Goal: Find specific page/section: Find specific page/section

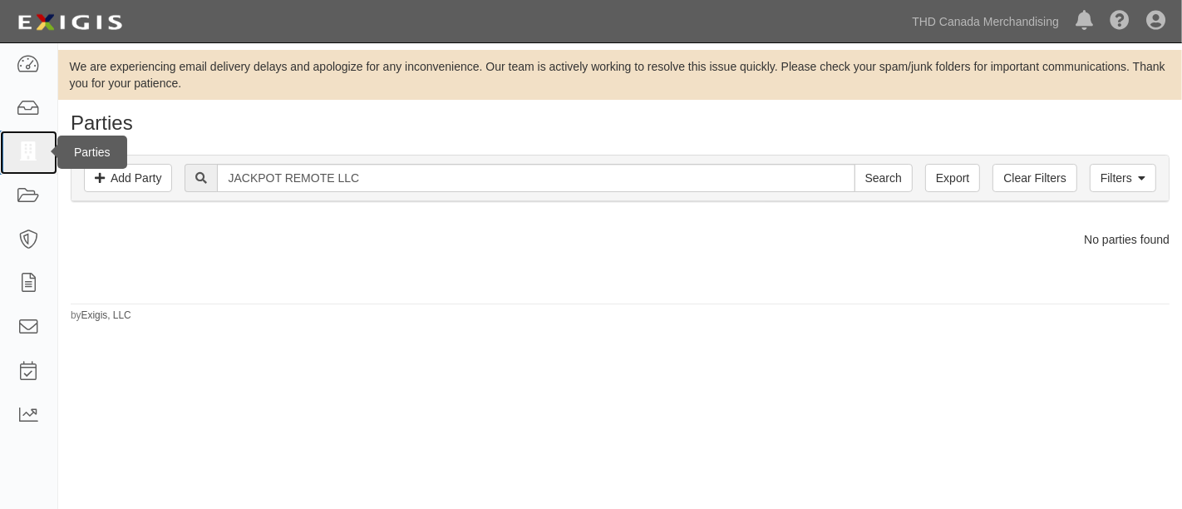
click at [28, 131] on link at bounding box center [28, 153] width 57 height 44
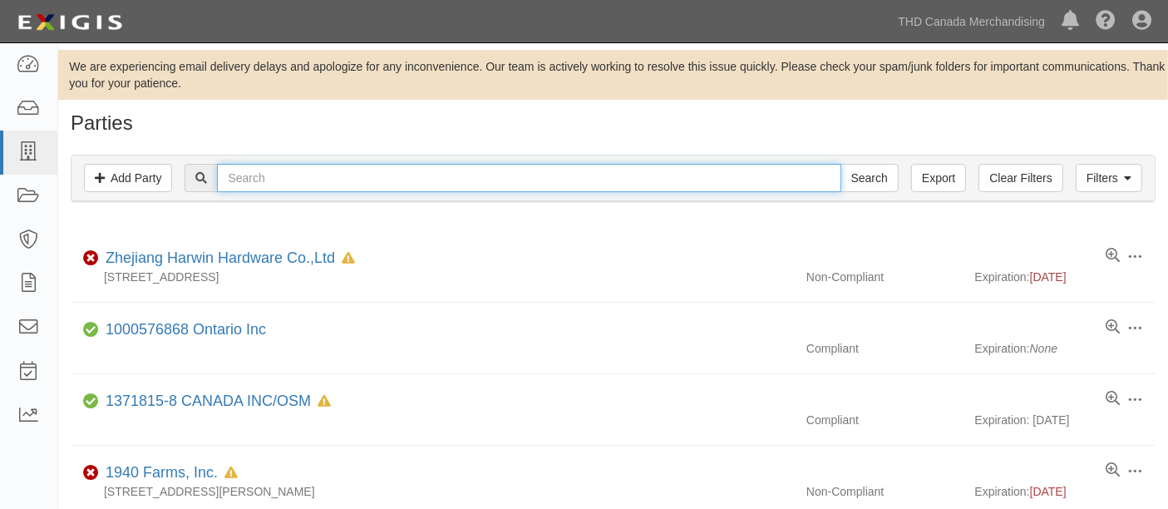
click at [319, 167] on input "text" at bounding box center [529, 178] width 624 height 28
paste input "Vegherb LLC"
type input "Vegherb LLC"
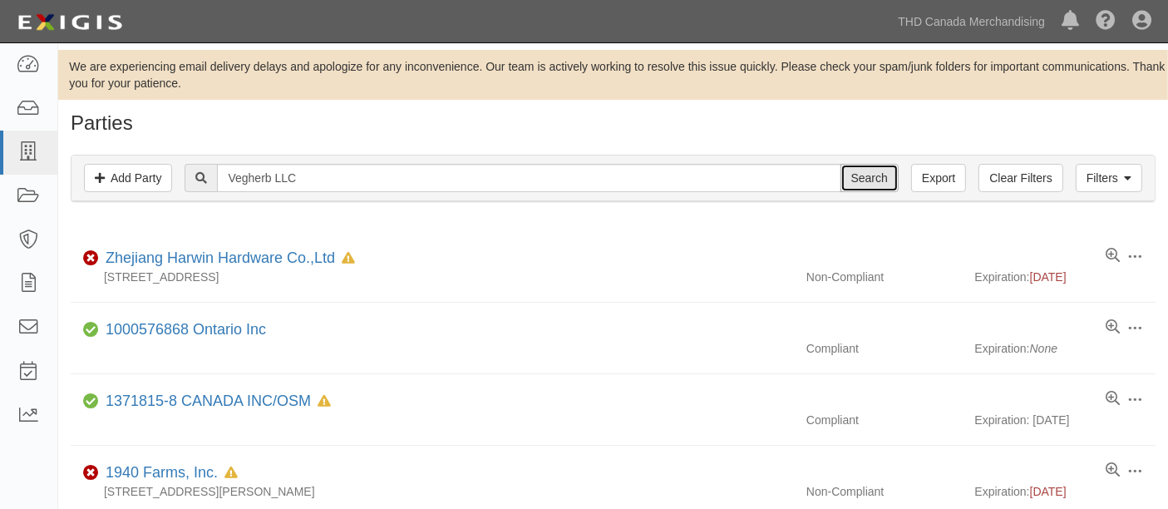
click at [882, 173] on input "Search" at bounding box center [870, 178] width 58 height 28
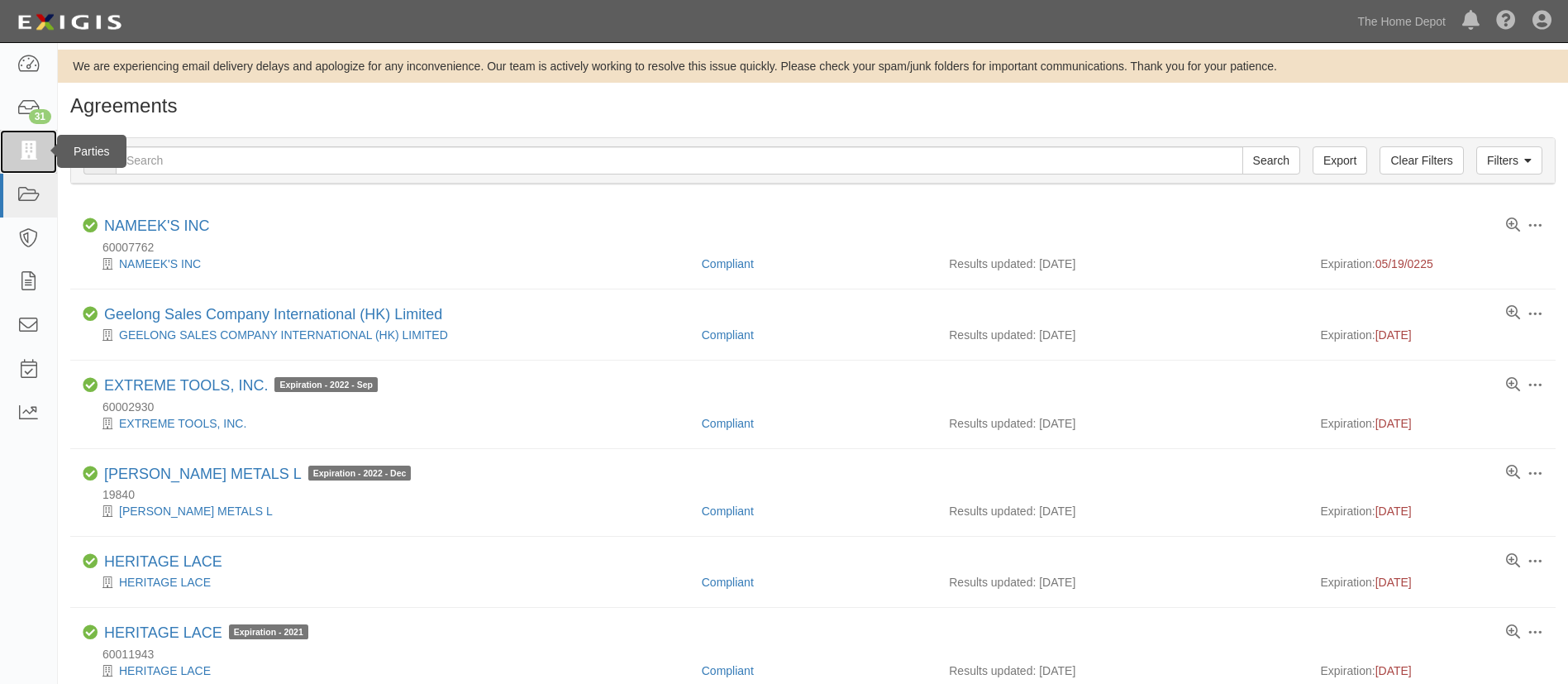
click at [37, 147] on icon at bounding box center [28, 151] width 23 height 19
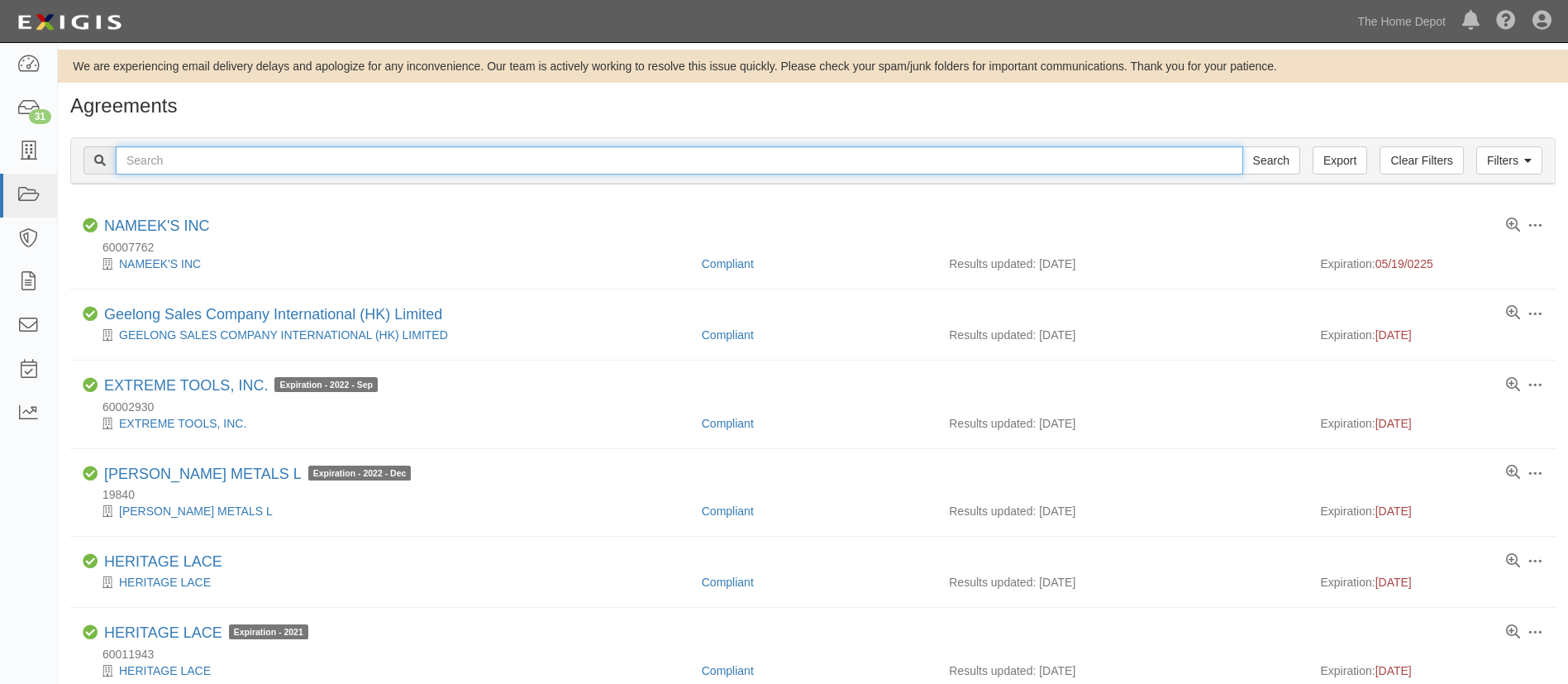
click at [296, 159] on input "text" at bounding box center [679, 160] width 1128 height 28
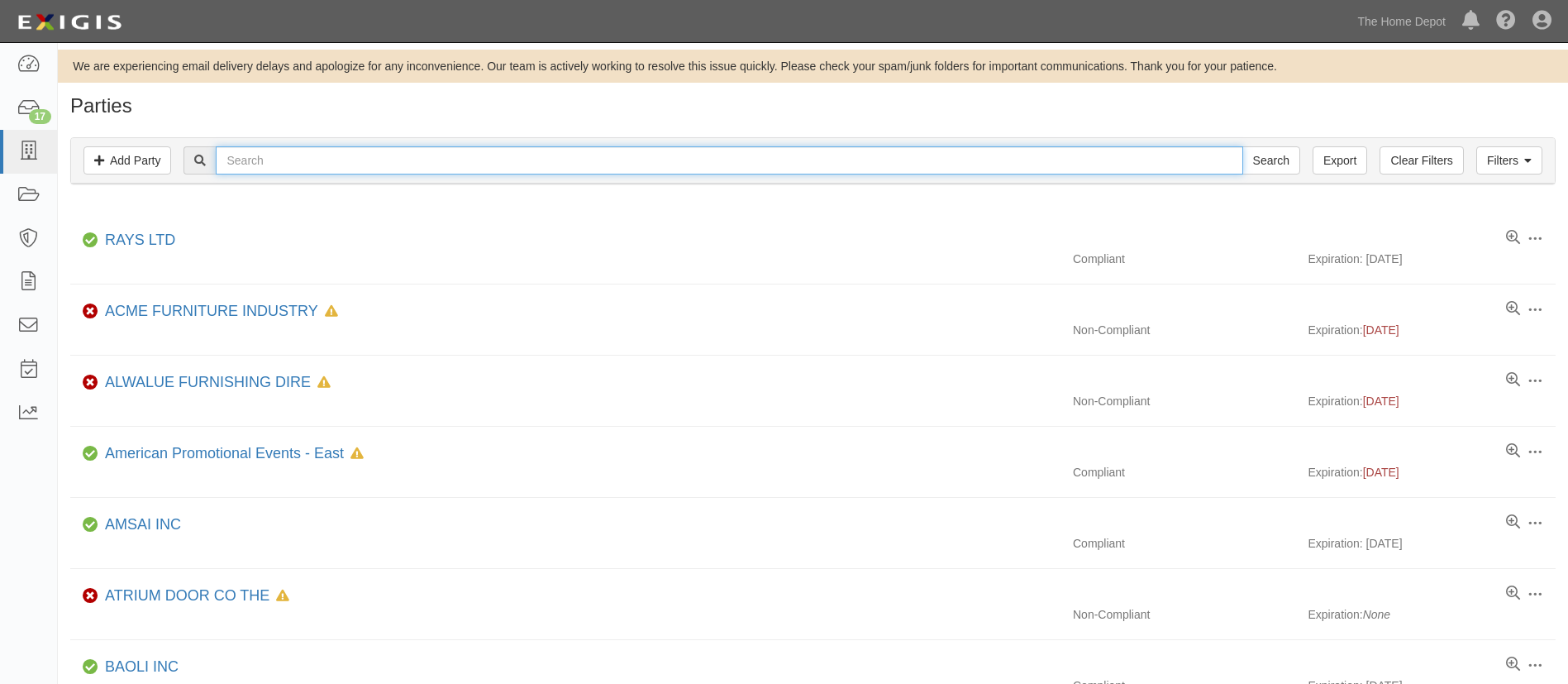
drag, startPoint x: 0, startPoint y: 0, endPoint x: 296, endPoint y: 159, distance: 336.0
click at [296, 159] on input "text" at bounding box center [729, 160] width 1027 height 28
paste input "RUBBO INTL. INC"
type input "RUBBO INTL. INC"
click at [1243, 146] on input "Search" at bounding box center [1272, 160] width 58 height 28
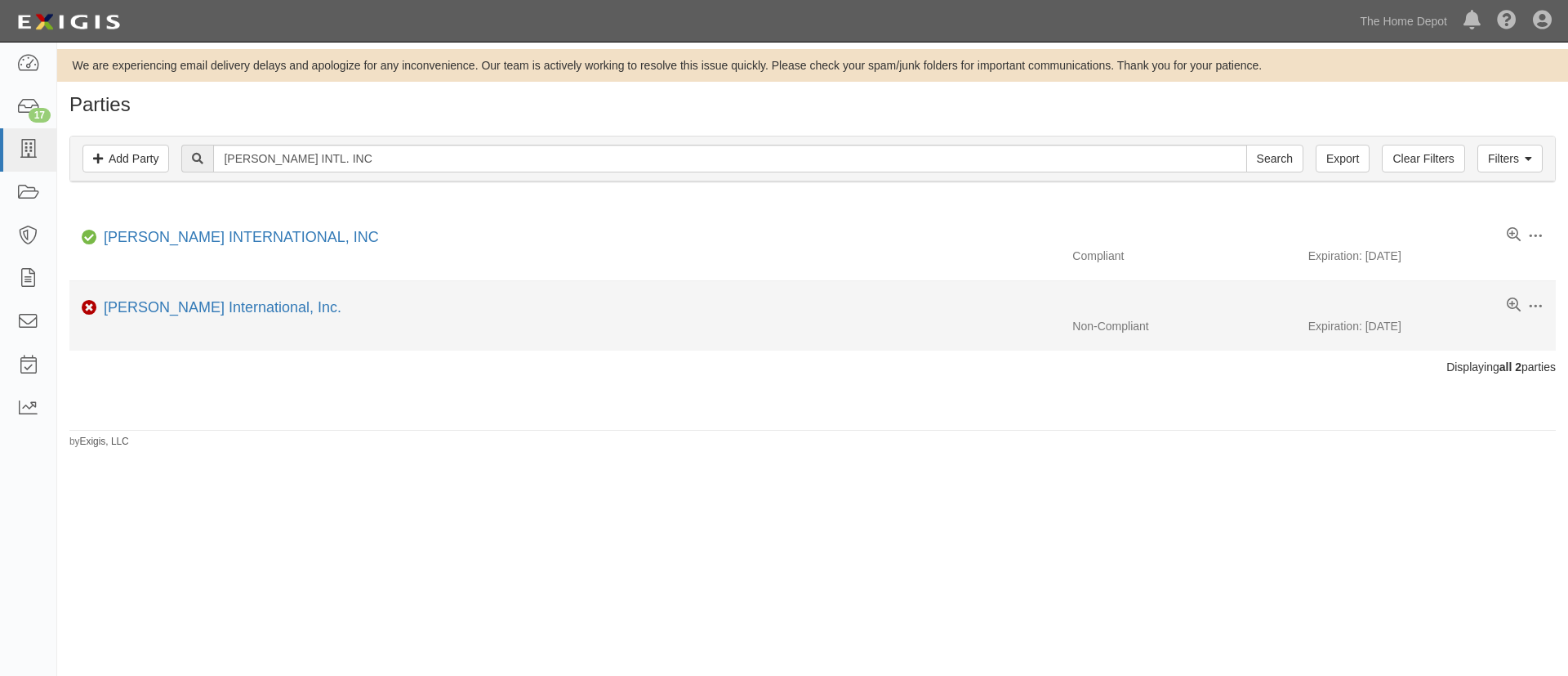
click at [199, 315] on div "[PERSON_NAME] International, Inc." at bounding box center [219, 309] width 245 height 22
click at [206, 302] on link "[PERSON_NAME] International, Inc." at bounding box center [223, 307] width 238 height 17
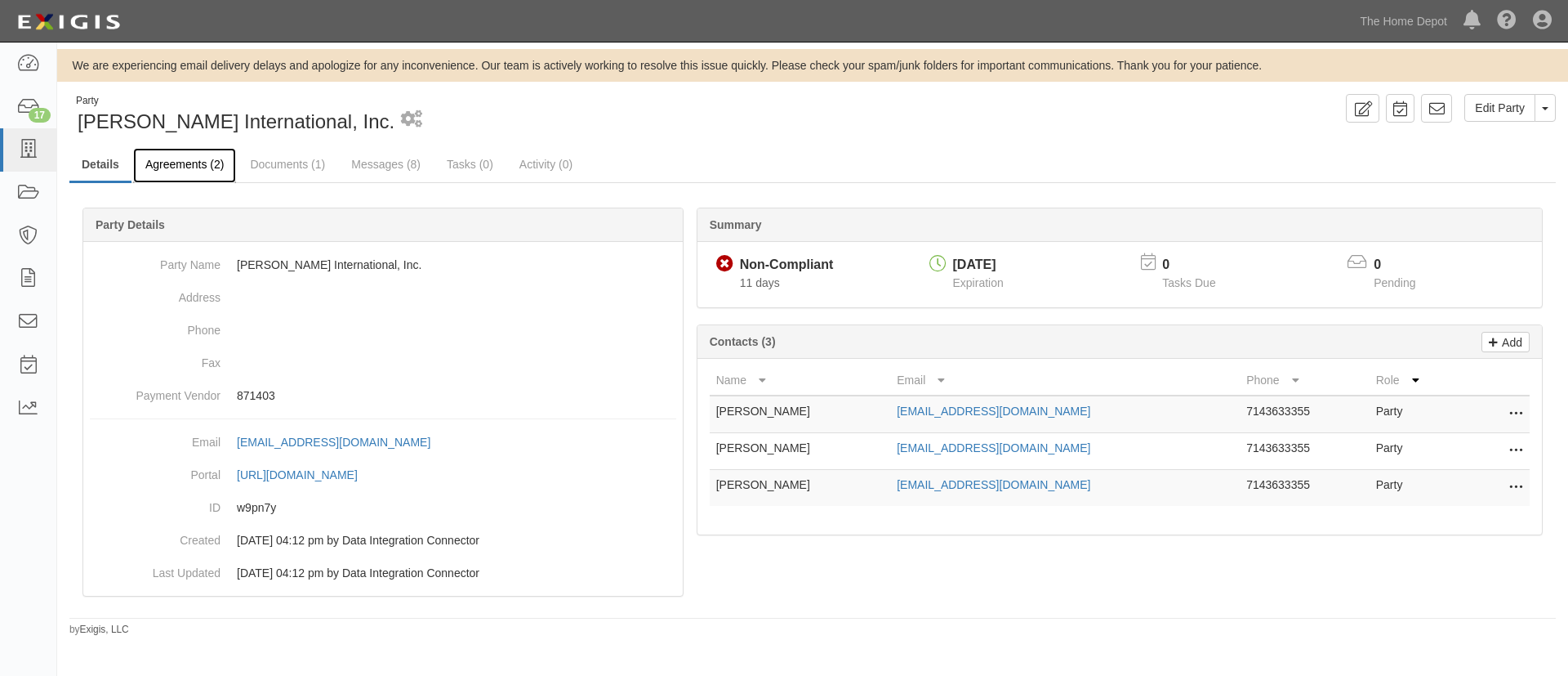
click at [180, 164] on link "Agreements (2)" at bounding box center [185, 166] width 103 height 35
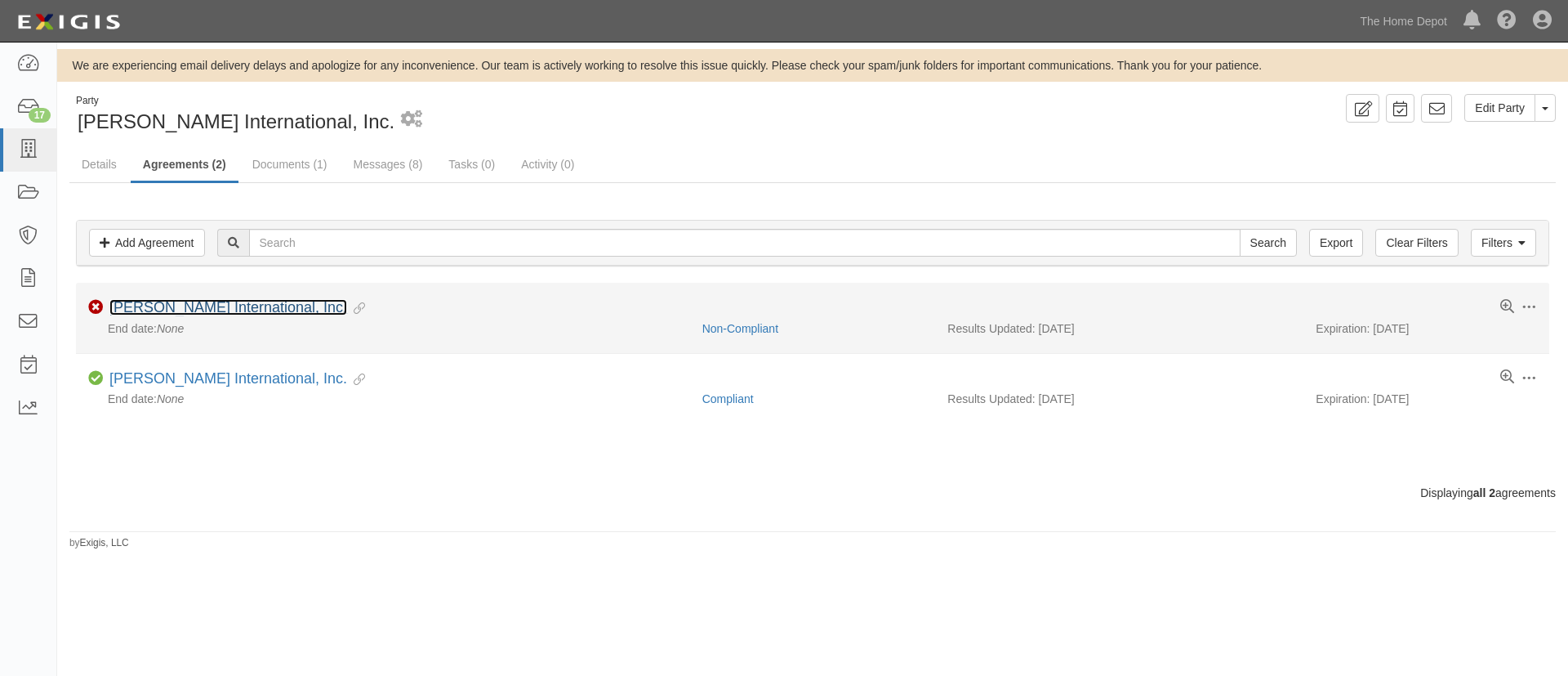
click at [185, 303] on link "[PERSON_NAME] International, Inc." at bounding box center [228, 307] width 238 height 17
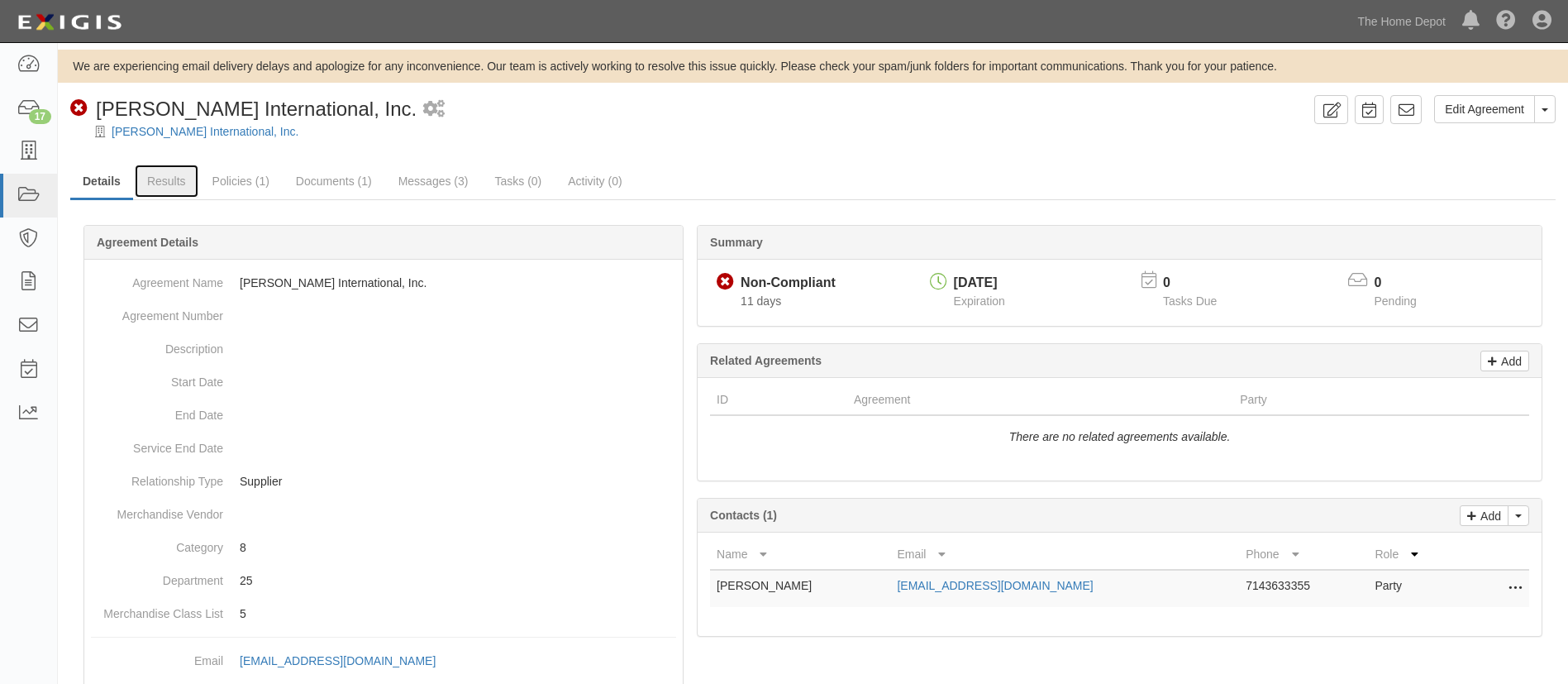
click at [179, 192] on link "Results" at bounding box center [167, 180] width 64 height 33
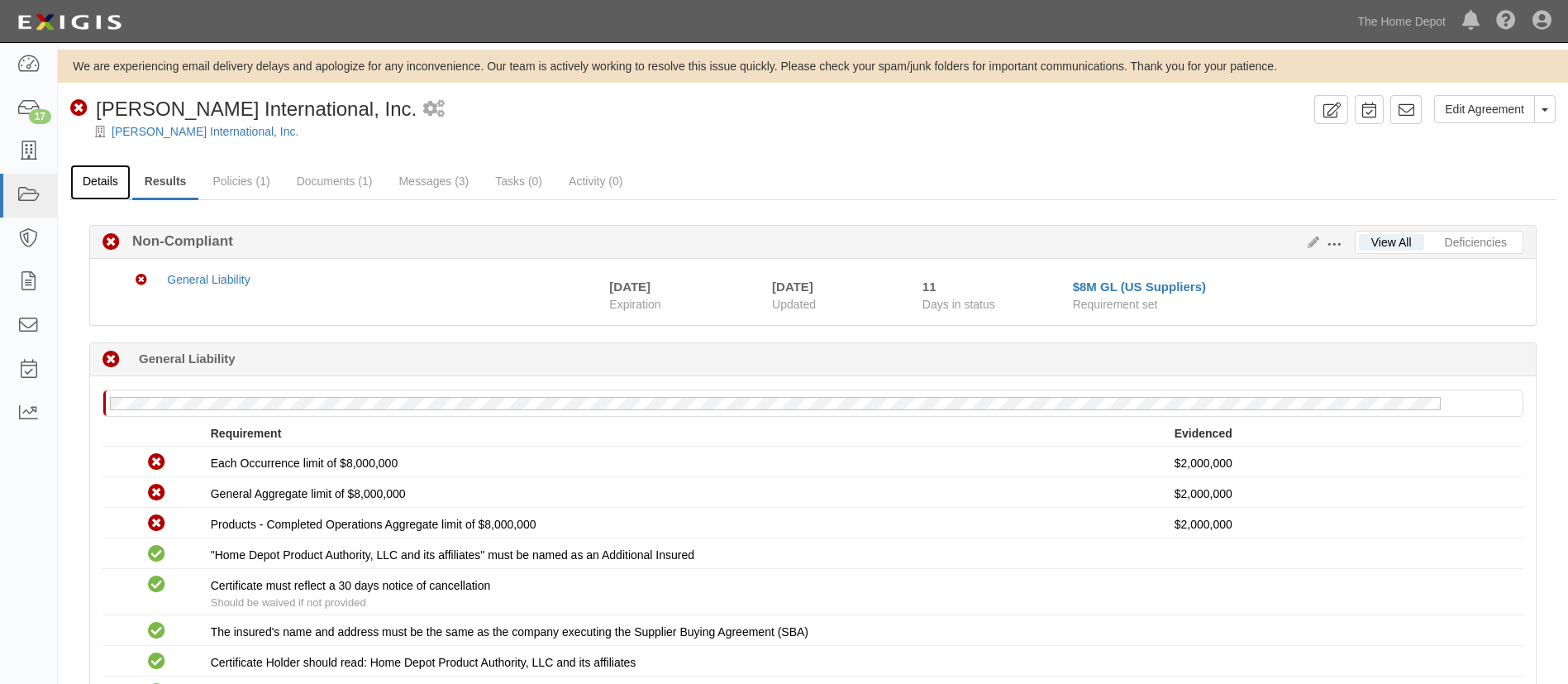
click at [91, 181] on link "Details" at bounding box center [100, 182] width 61 height 36
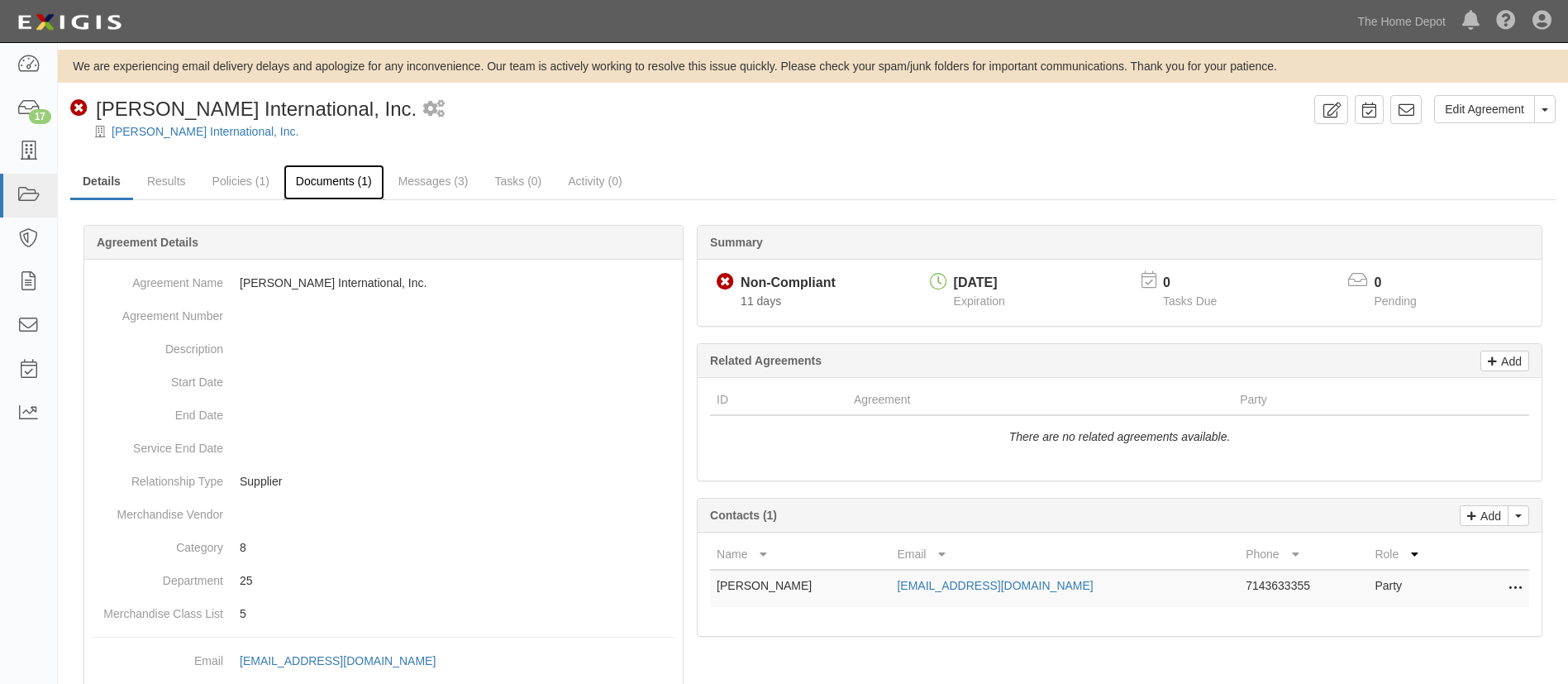
click at [294, 182] on link "Documents (1)" at bounding box center [333, 182] width 100 height 36
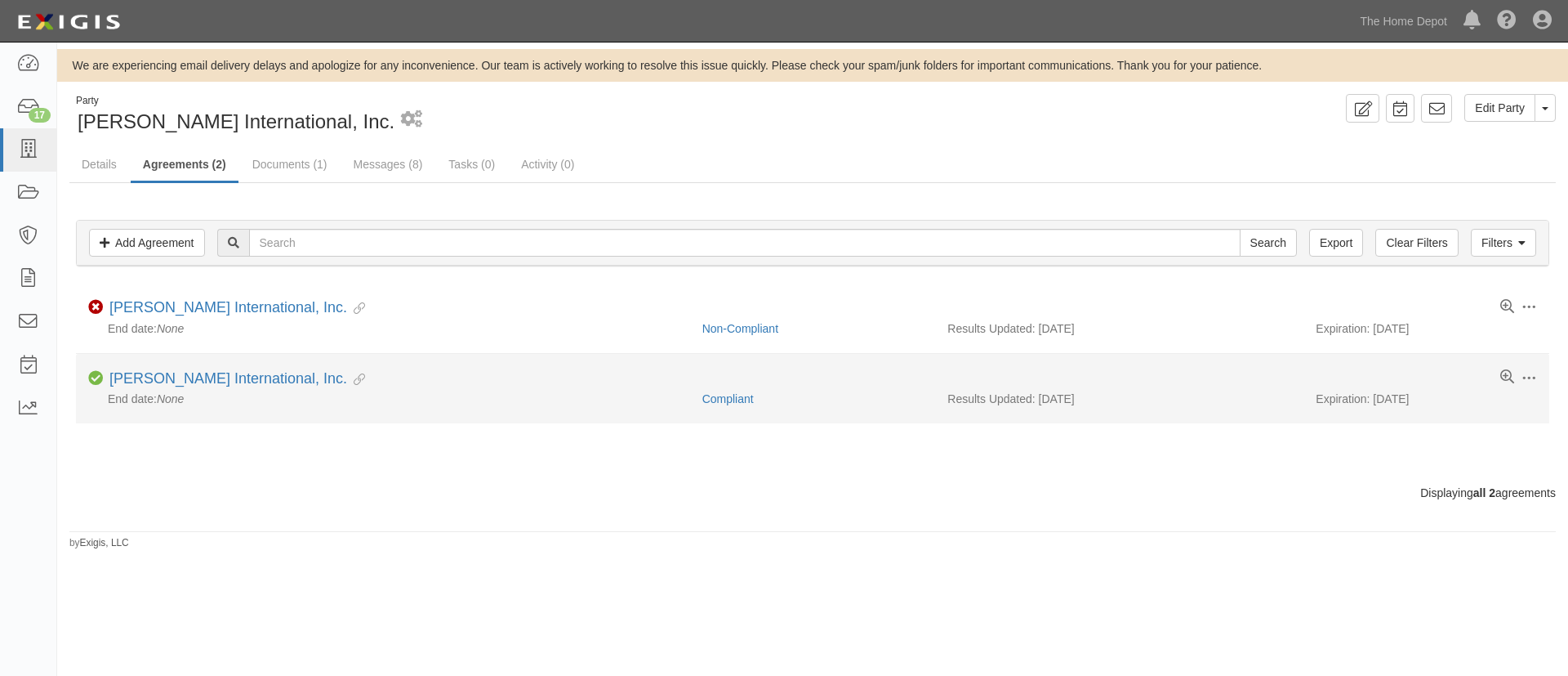
click at [221, 391] on div "End date: None" at bounding box center [389, 398] width 602 height 17
click at [226, 368] on li "Toggle Agreement Dropdown Edit Log activity Add task Send message Archive Compl…" at bounding box center [812, 388] width 1474 height 70
click at [196, 371] on link "[PERSON_NAME] International, Inc." at bounding box center [228, 378] width 238 height 17
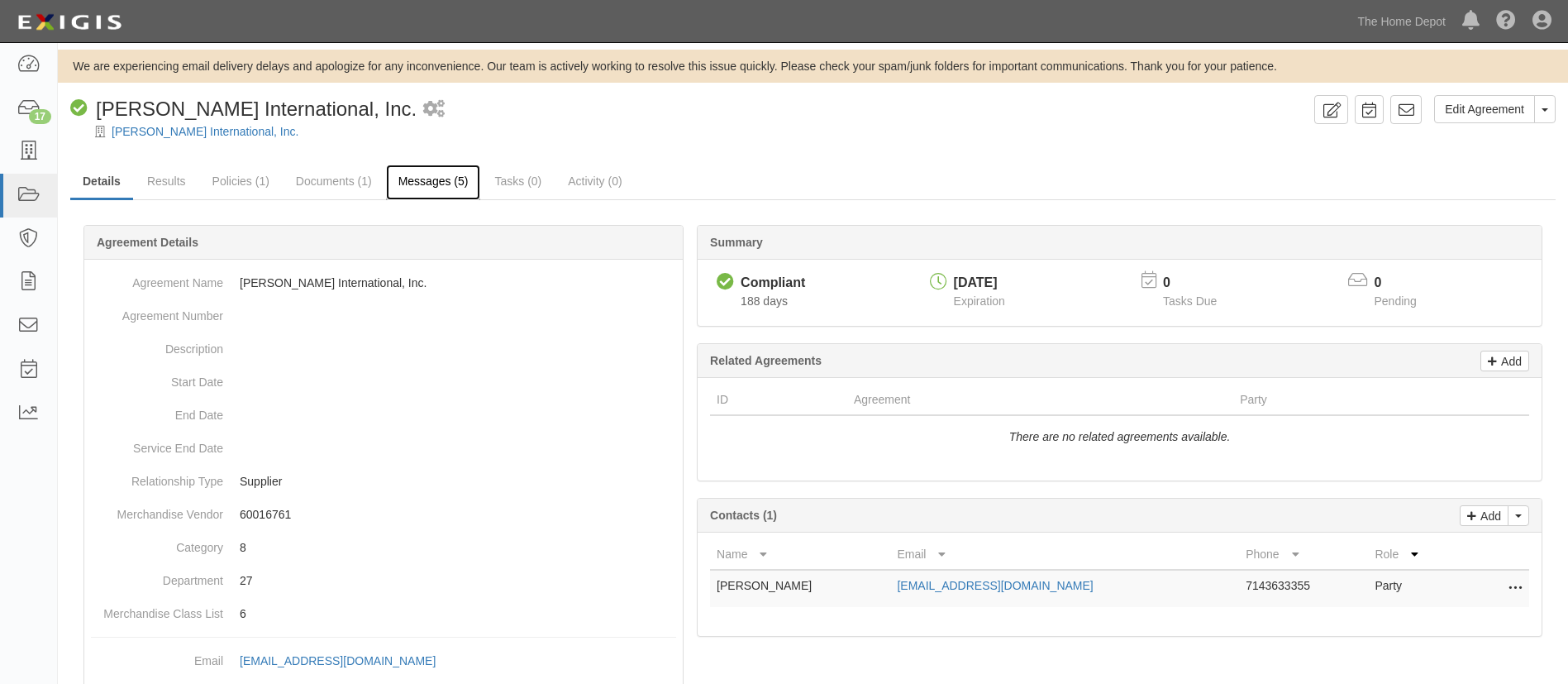
click at [398, 178] on link "Messages (5)" at bounding box center [434, 182] width 95 height 36
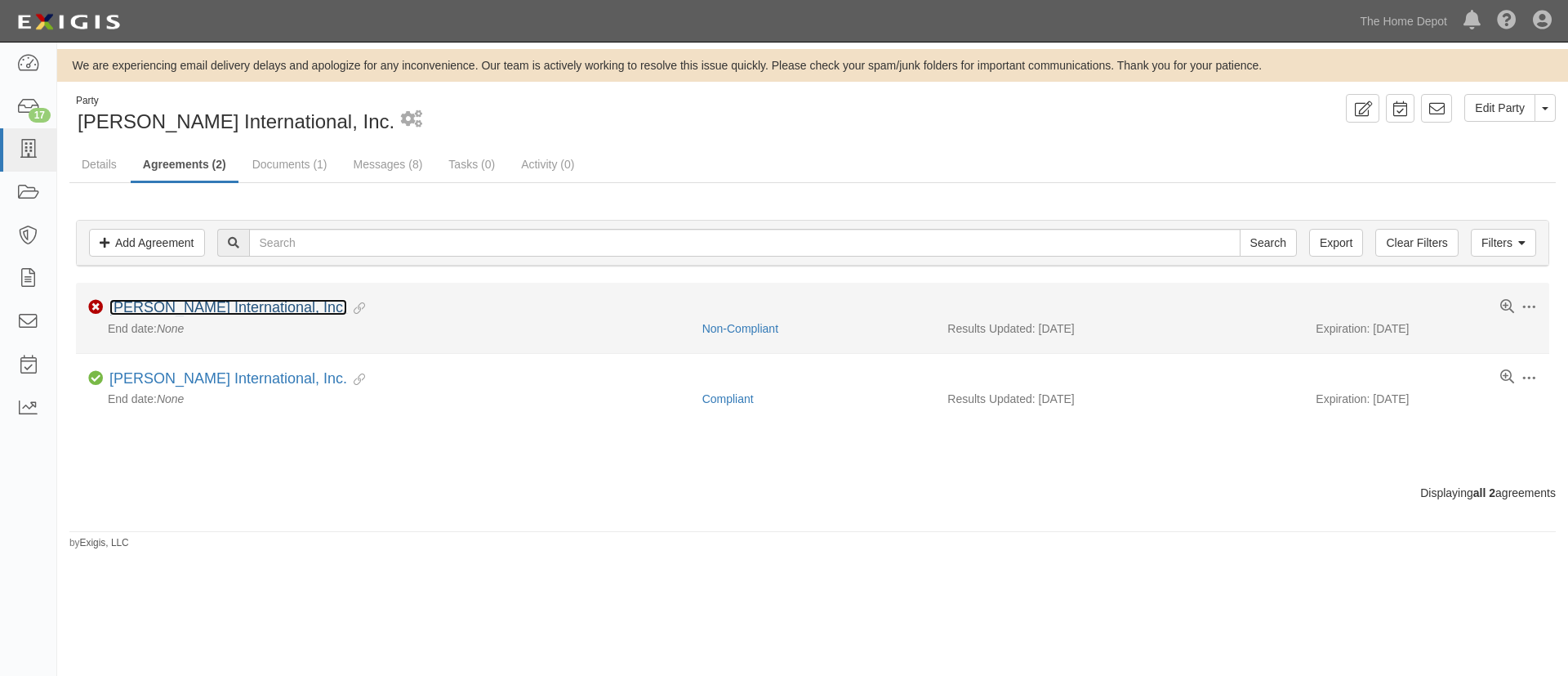
click at [208, 306] on link "[PERSON_NAME] International, Inc." at bounding box center [228, 307] width 238 height 17
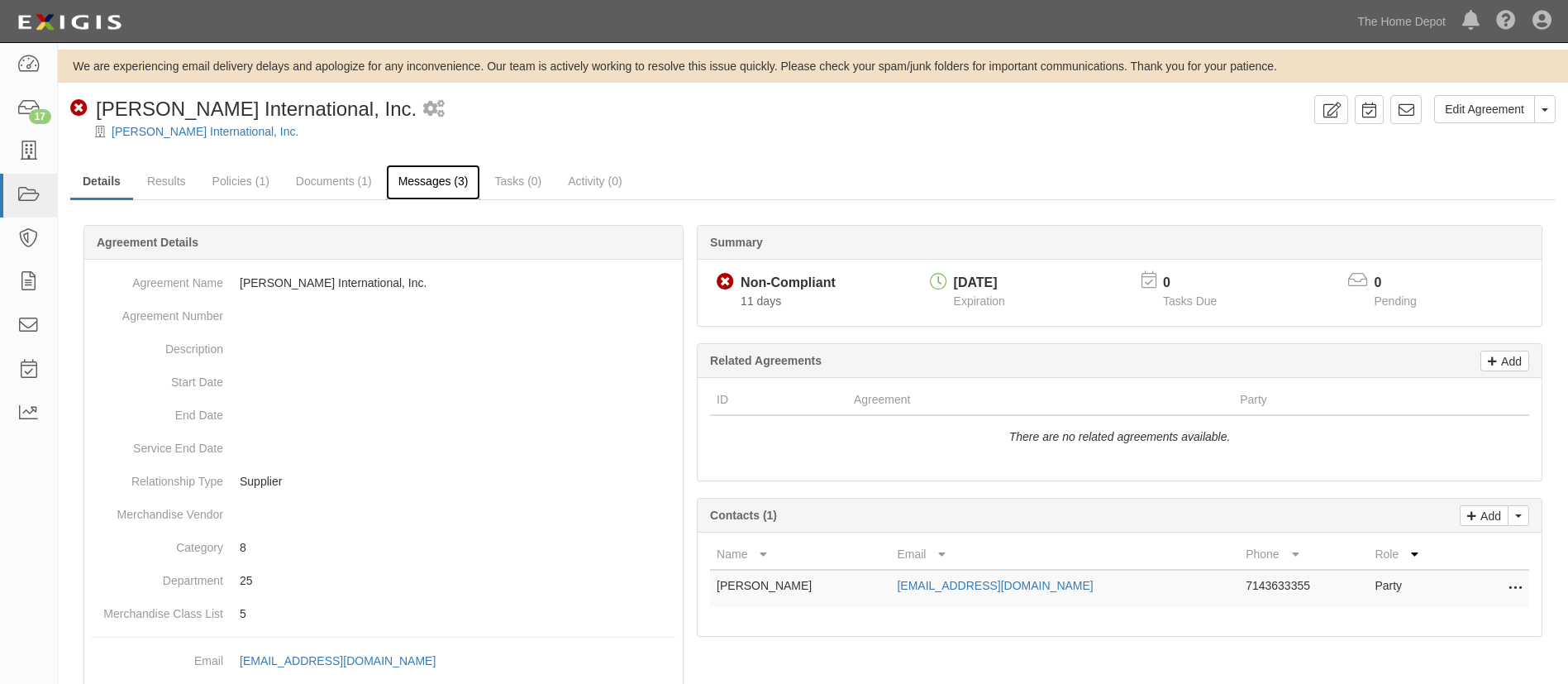
click at [405, 187] on link "Messages (3)" at bounding box center [434, 182] width 95 height 36
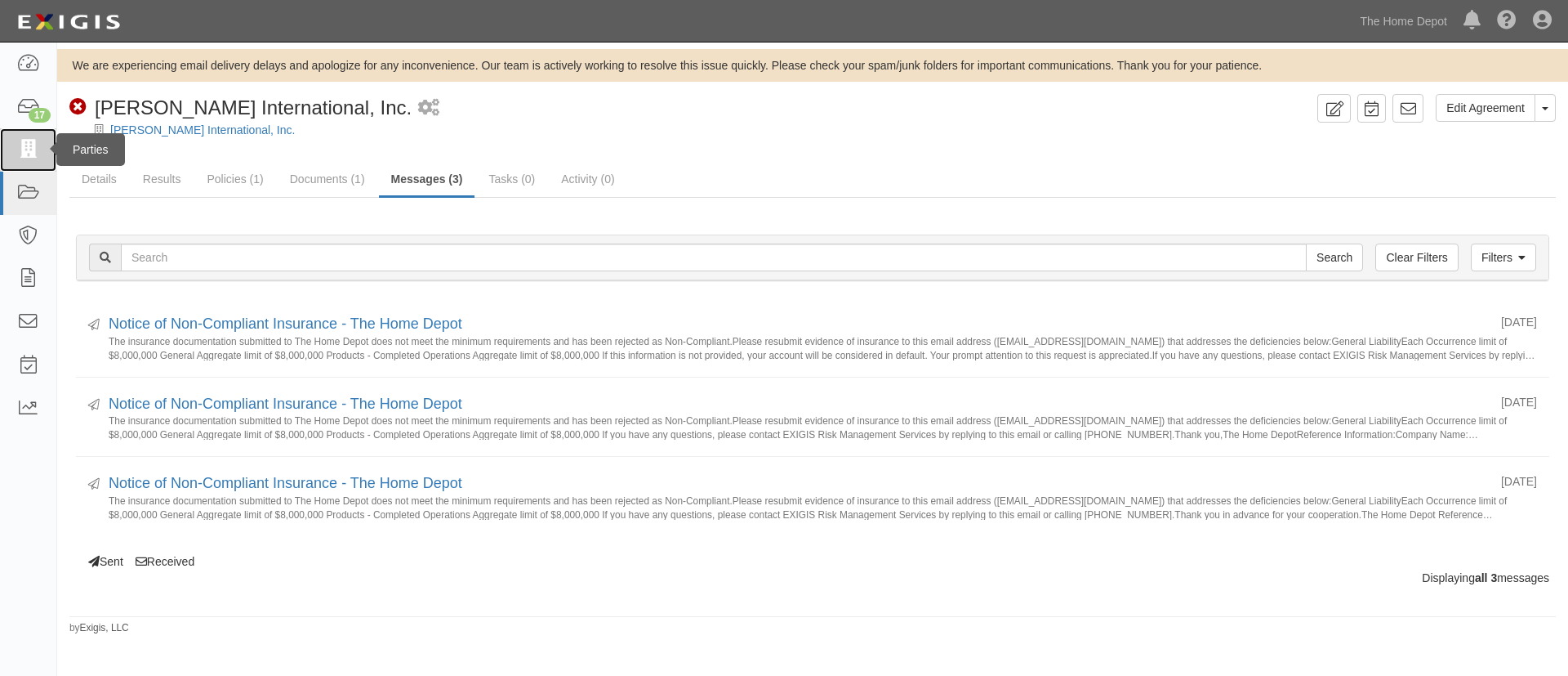
click at [29, 154] on icon at bounding box center [28, 149] width 23 height 19
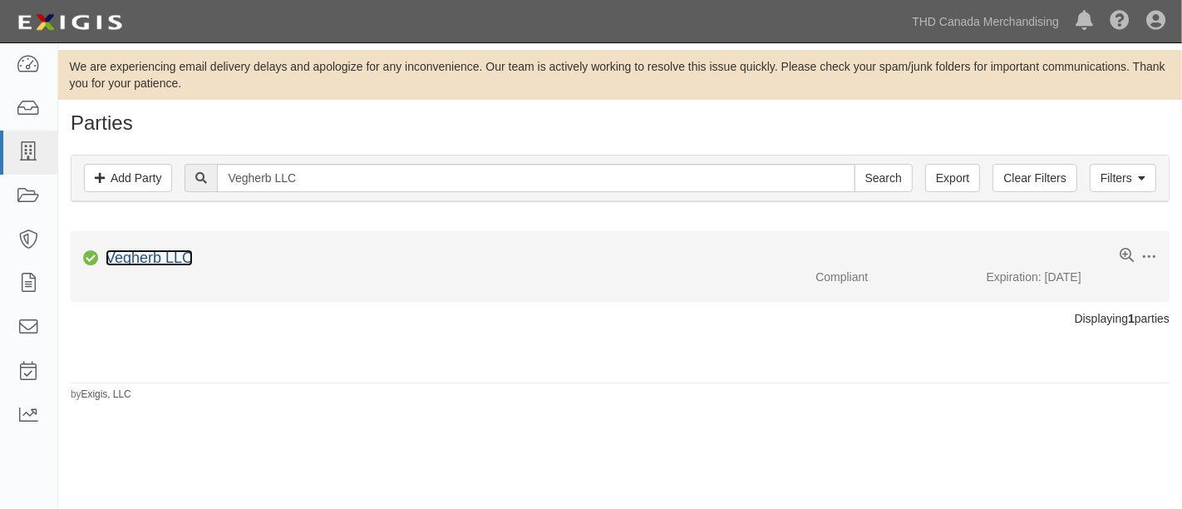
click at [141, 257] on link "Vegherb LLC" at bounding box center [149, 257] width 87 height 17
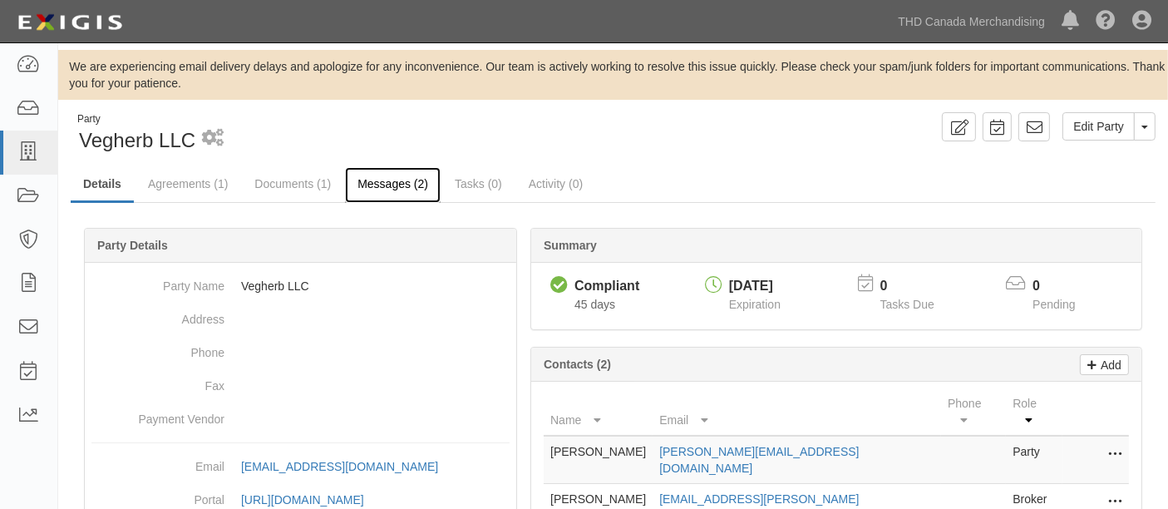
click at [370, 187] on link "Messages (2)" at bounding box center [393, 185] width 96 height 36
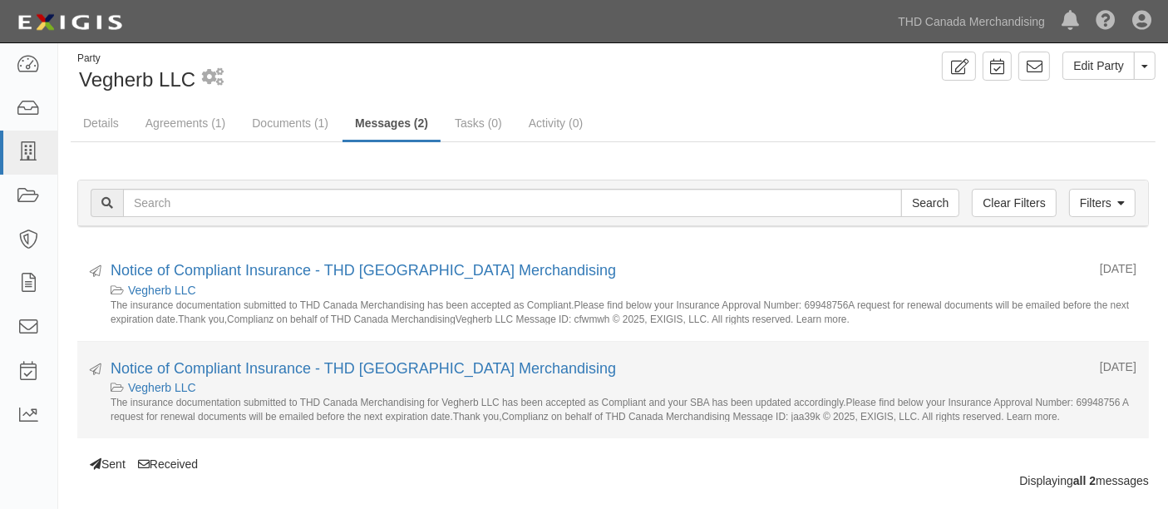
scroll to position [89, 0]
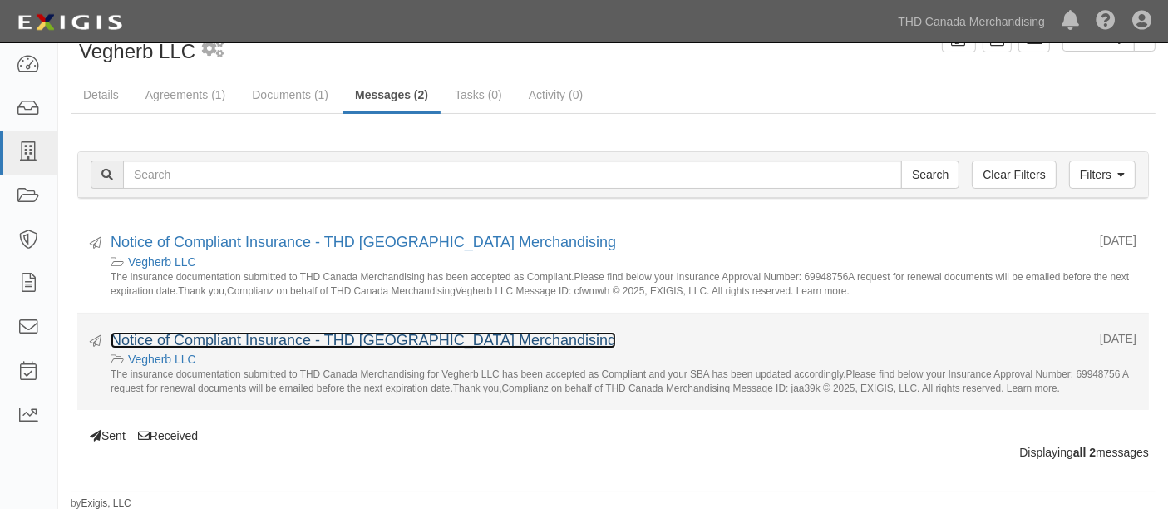
click at [338, 333] on link "Notice of Compliant Insurance - THD [GEOGRAPHIC_DATA] Merchandising" at bounding box center [364, 340] width 506 height 17
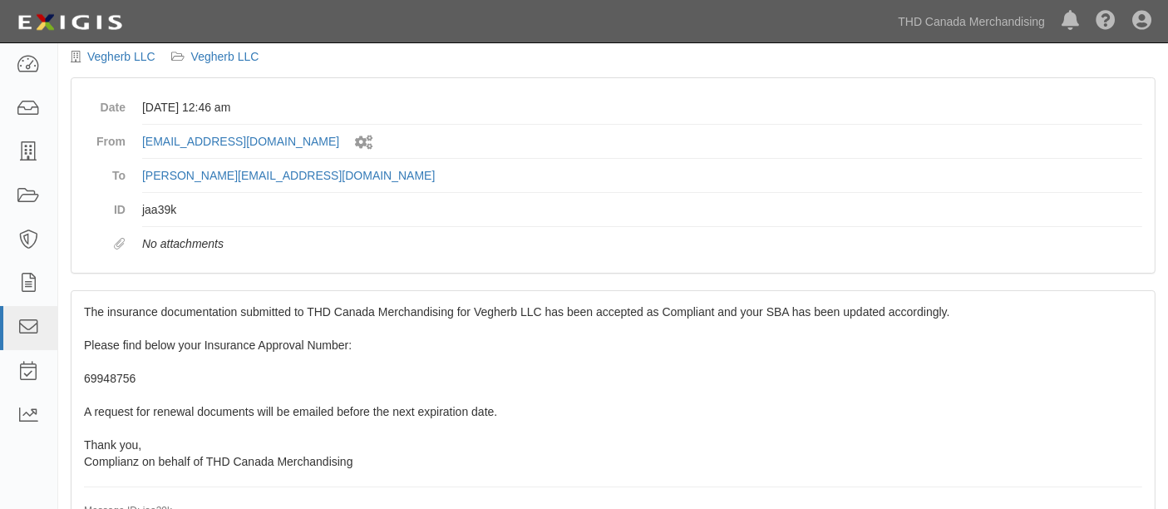
scroll to position [28, 0]
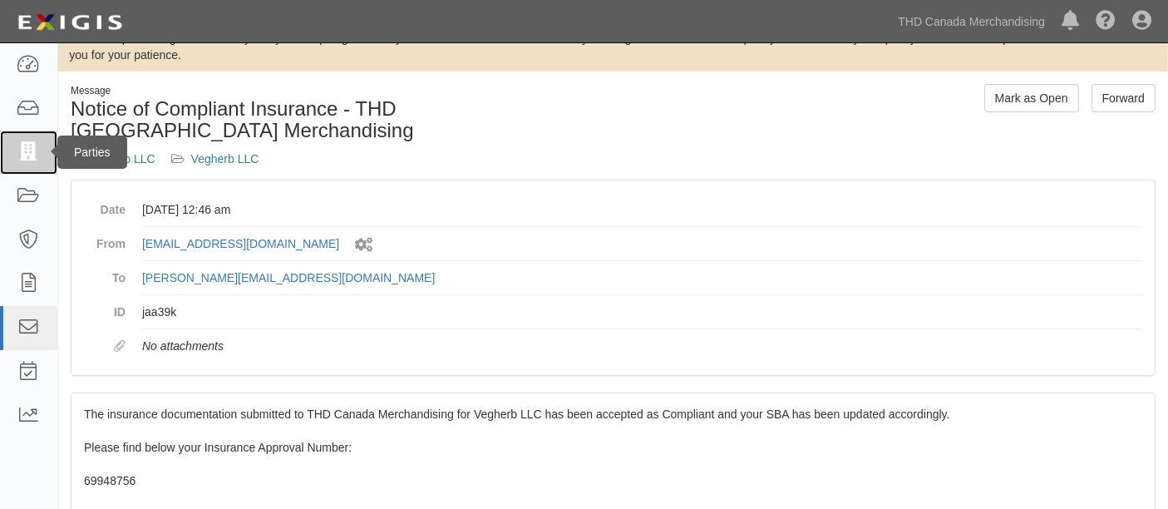
click at [15, 146] on link at bounding box center [28, 153] width 57 height 44
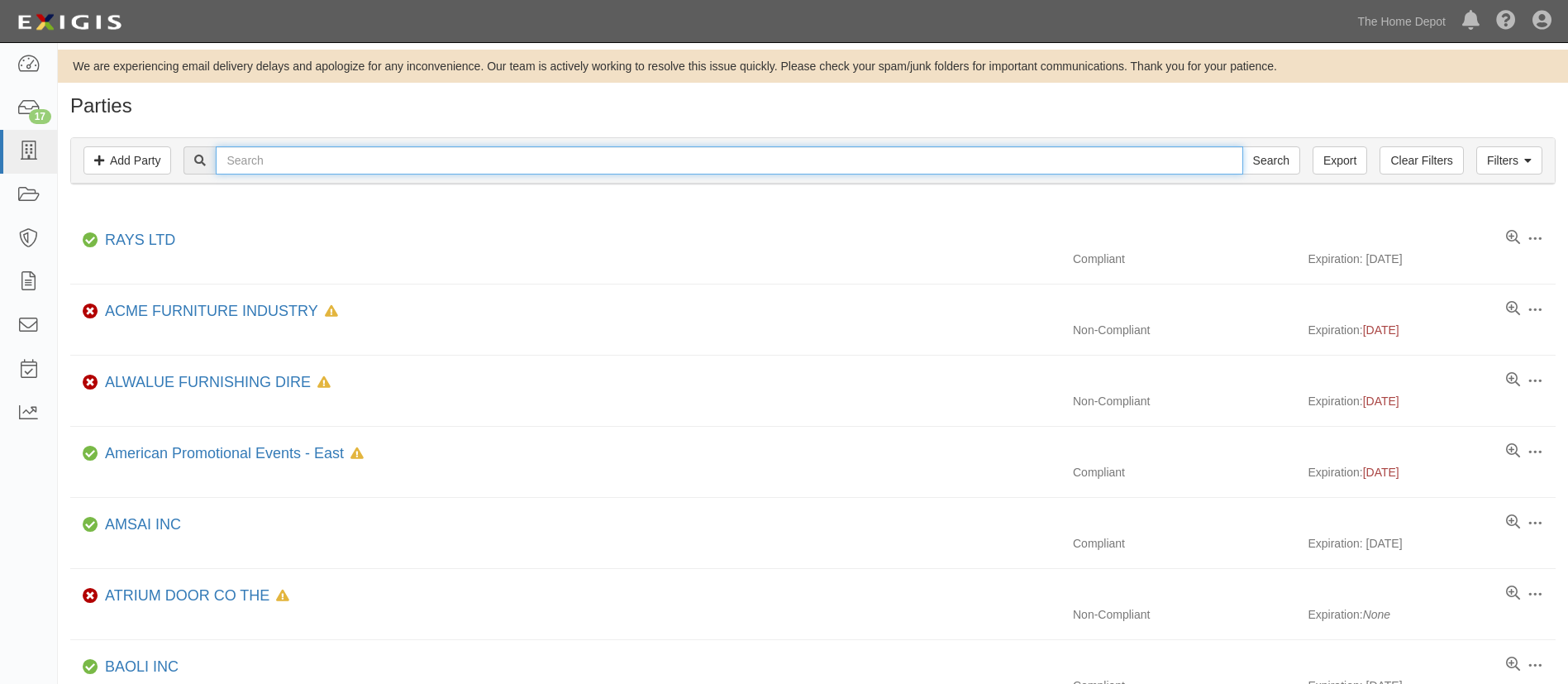
drag, startPoint x: 0, startPoint y: 0, endPoint x: 387, endPoint y: 162, distance: 419.5
click at [387, 162] on input "text" at bounding box center [729, 160] width 1027 height 28
type input "canyon"
click at [1243, 146] on input "Search" at bounding box center [1272, 160] width 58 height 28
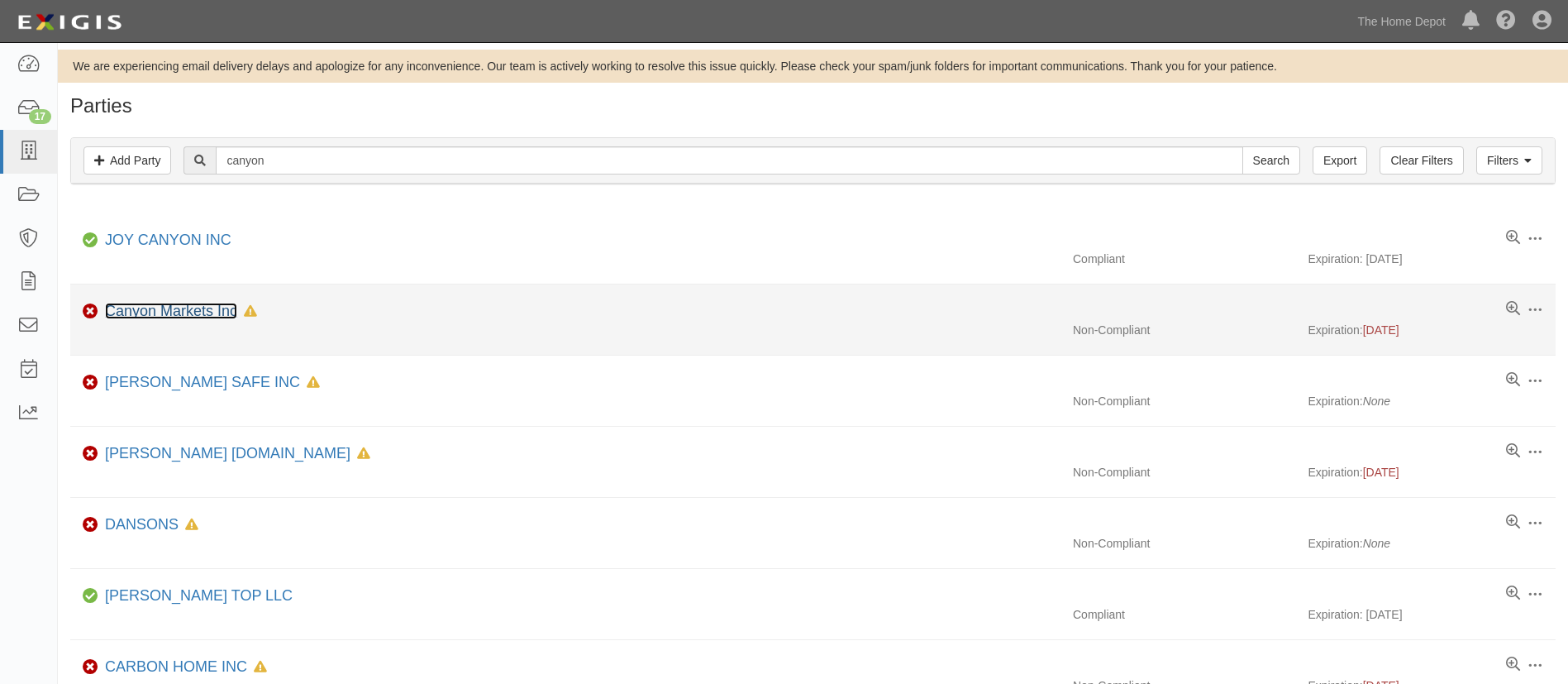
click at [210, 318] on link "Canyon Markets Inc" at bounding box center [171, 310] width 132 height 17
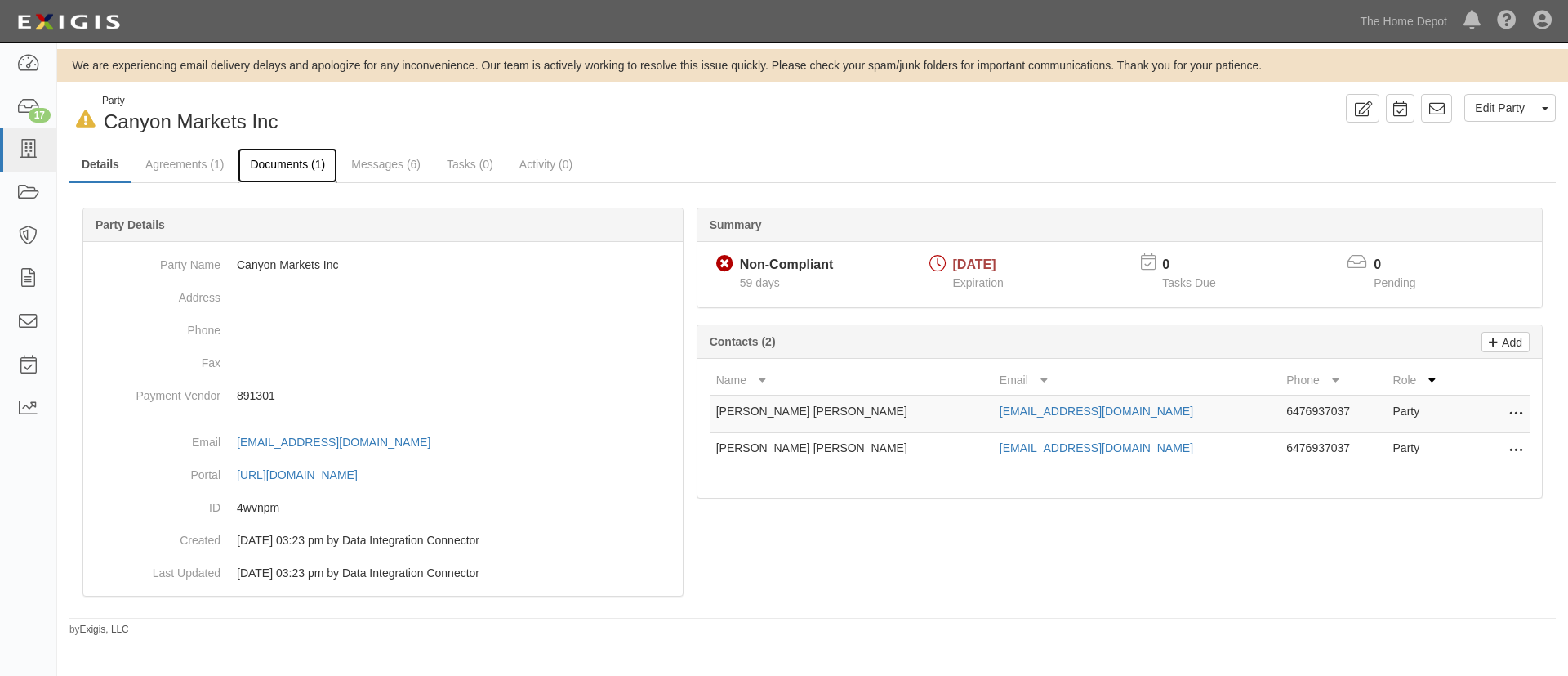
click at [289, 170] on link "Documents (1)" at bounding box center [287, 166] width 99 height 35
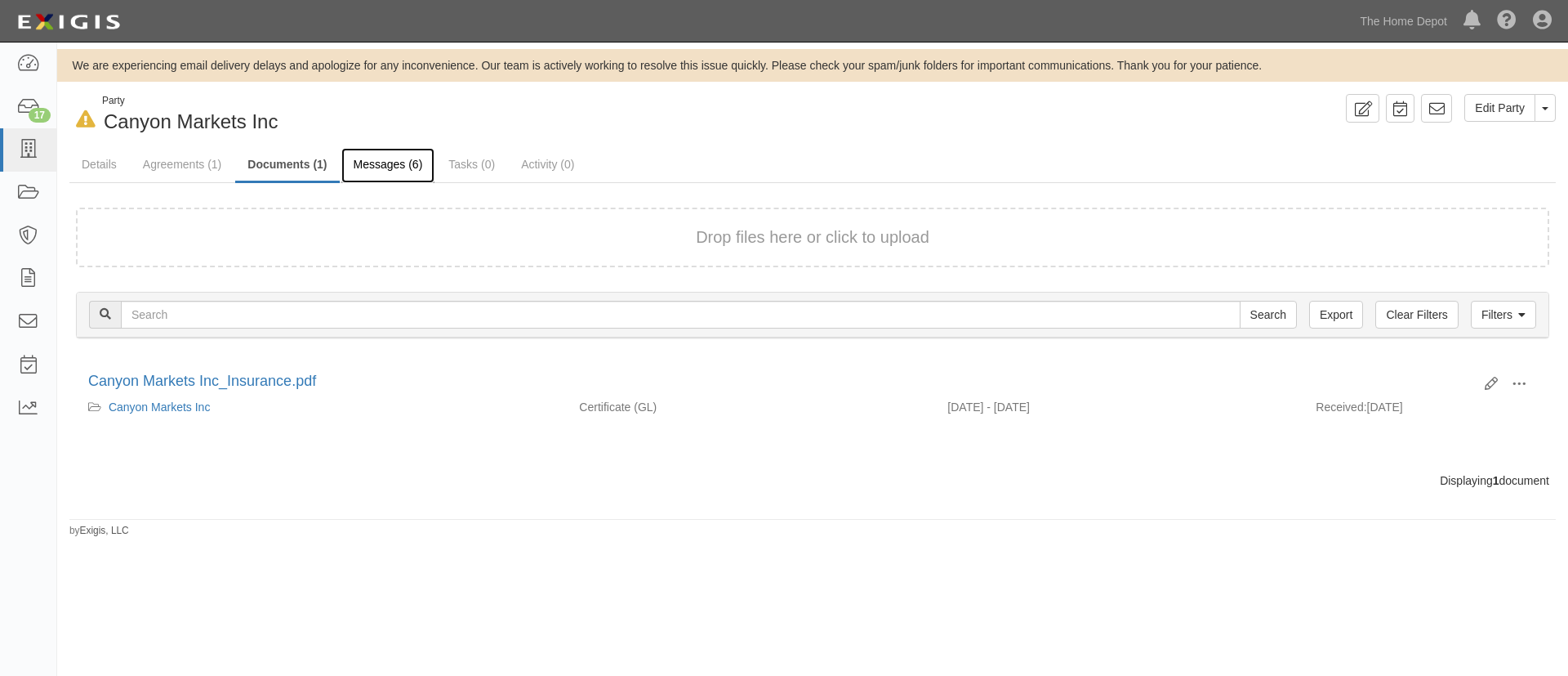
click at [412, 167] on link "Messages (6)" at bounding box center [389, 166] width 94 height 35
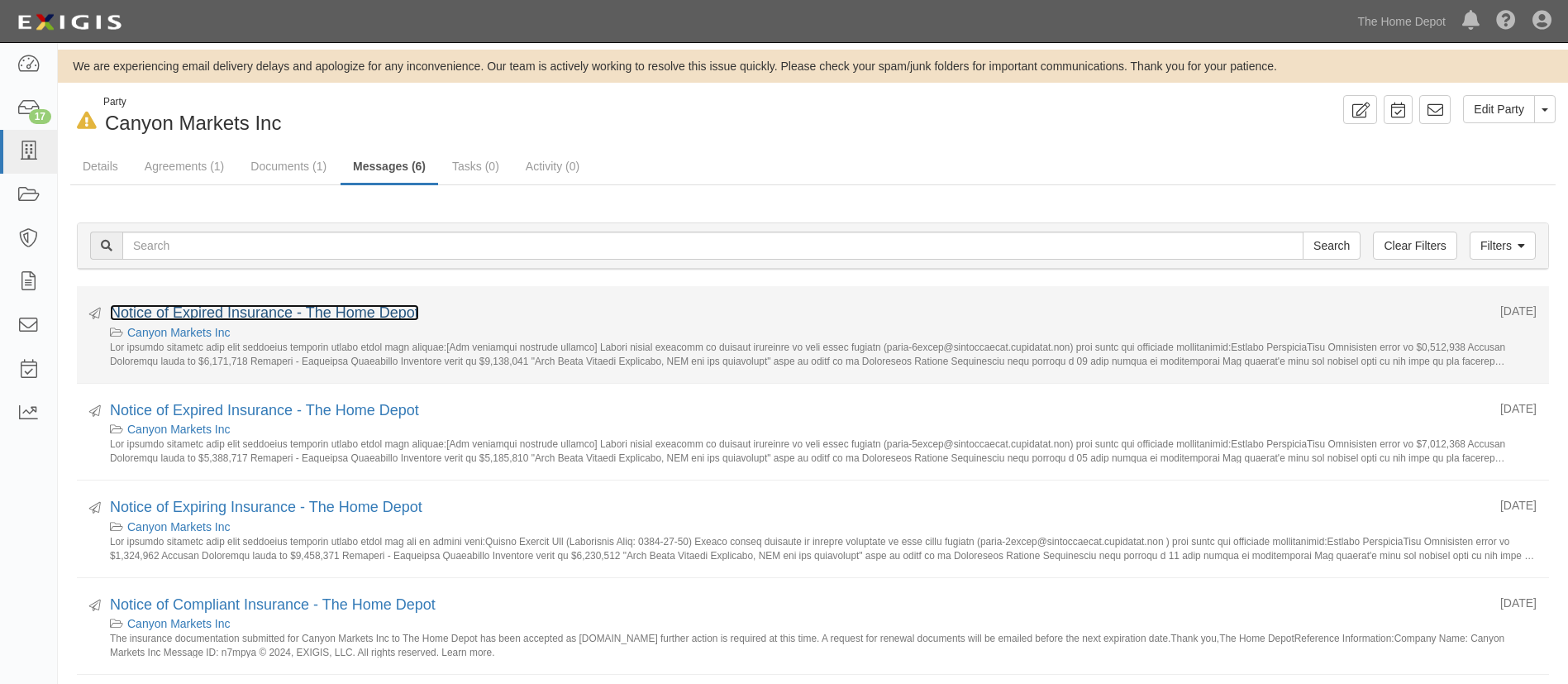
click at [316, 319] on link "Notice of Expired Insurance - The Home Depot" at bounding box center [264, 312] width 309 height 17
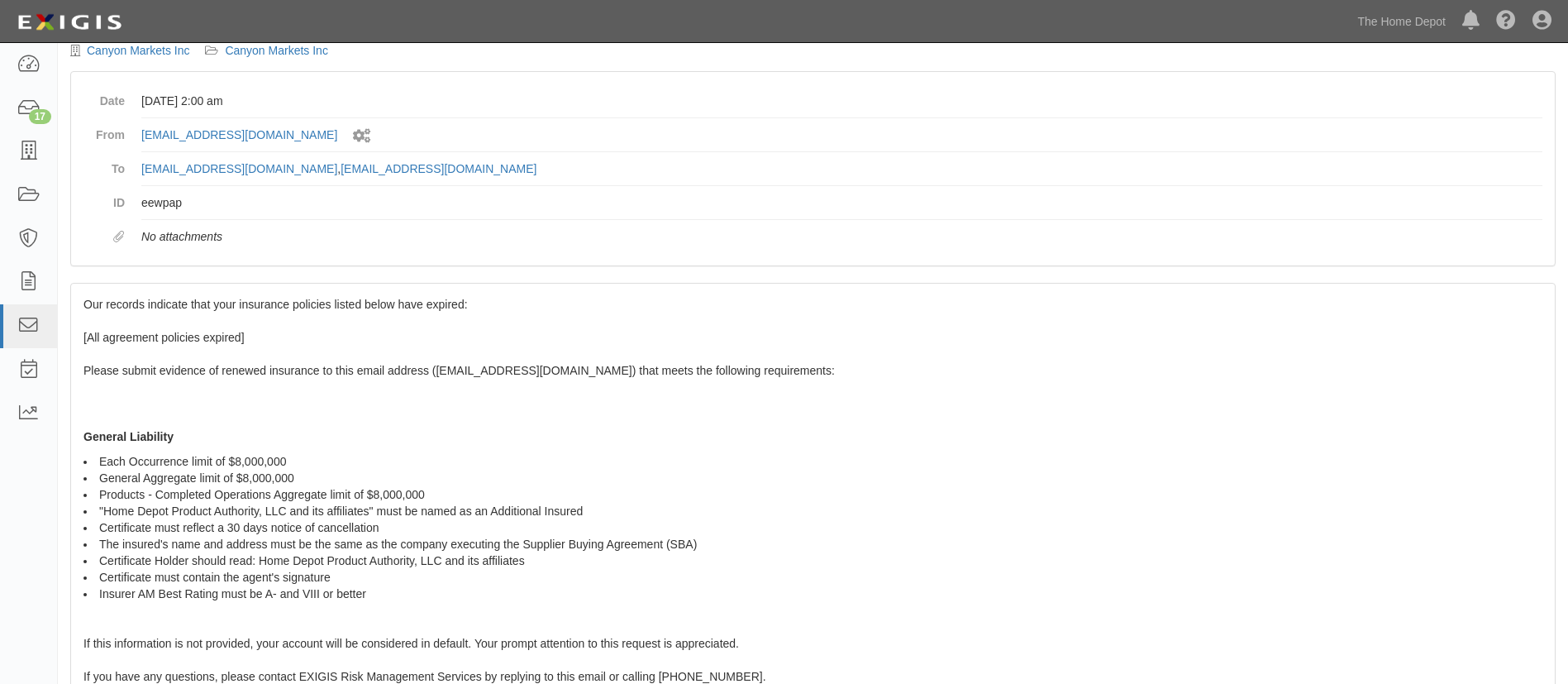
scroll to position [90, 0]
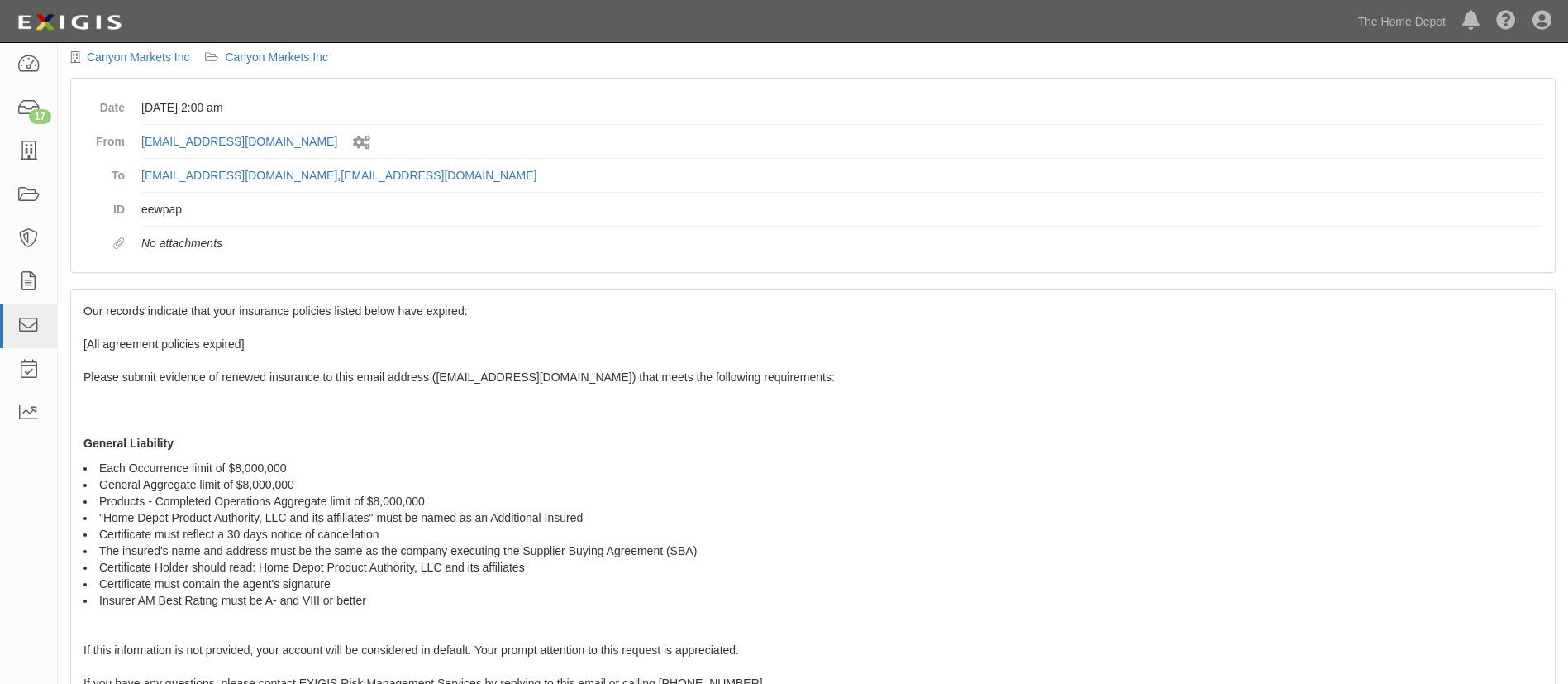
click at [85, 378] on span "Our records indicate that your insurance policies listed below have expired: [A…" at bounding box center [813, 587] width 1460 height 565
drag, startPoint x: 90, startPoint y: 378, endPoint x: 163, endPoint y: 377, distance: 73.0
click at [152, 377] on span "Our records indicate that your insurance policies listed below have expired: [A…" at bounding box center [813, 587] width 1460 height 565
drag, startPoint x: 287, startPoint y: 377, endPoint x: 331, endPoint y: 377, distance: 44.0
click at [312, 377] on span "Our records indicate that your insurance policies listed below have expired: [A…" at bounding box center [813, 587] width 1460 height 565
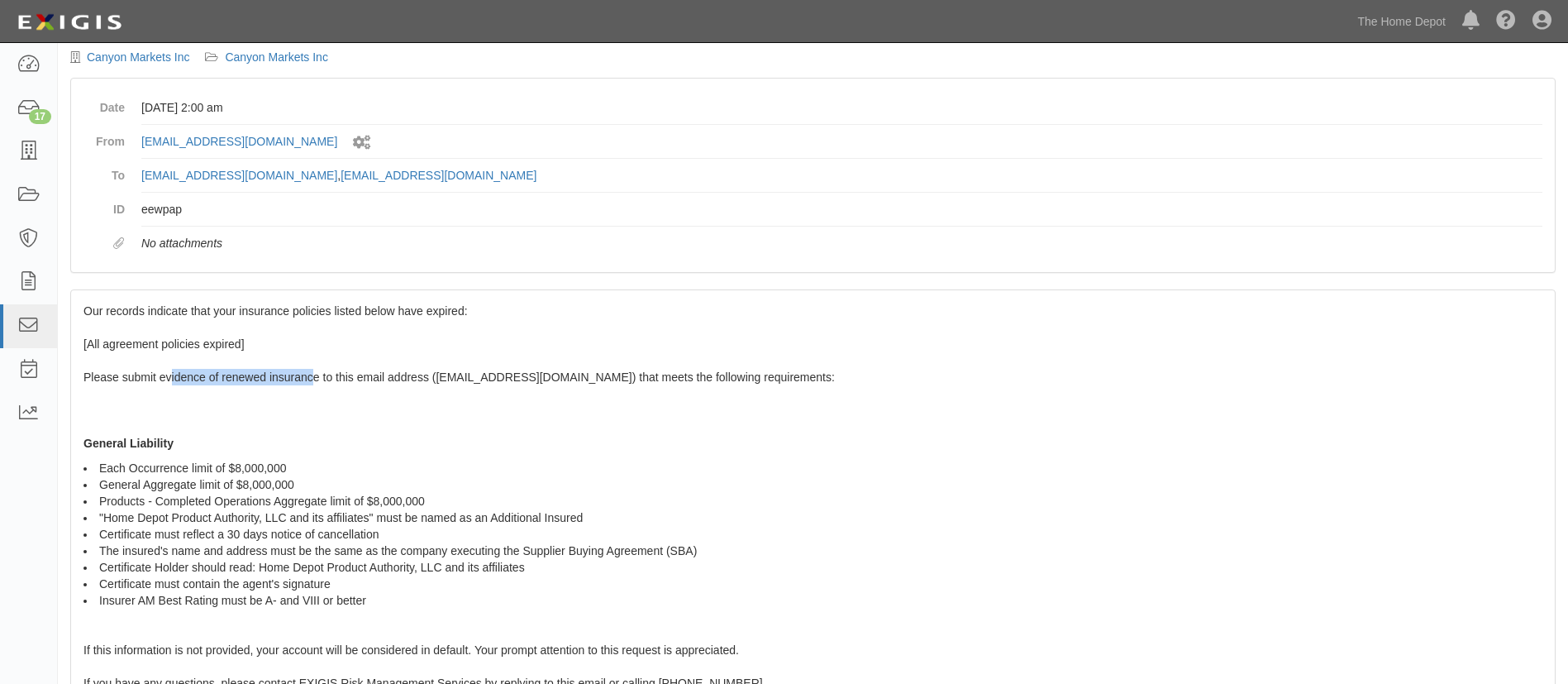
click at [405, 377] on span "Our records indicate that your insurance policies listed below have expired: [A…" at bounding box center [813, 587] width 1460 height 565
click at [409, 377] on span "Our records indicate that your insurance policies listed below have expired: [A…" at bounding box center [813, 587] width 1460 height 565
click at [405, 377] on span "Our records indicate that your insurance policies listed below have expired: [A…" at bounding box center [813, 587] width 1460 height 565
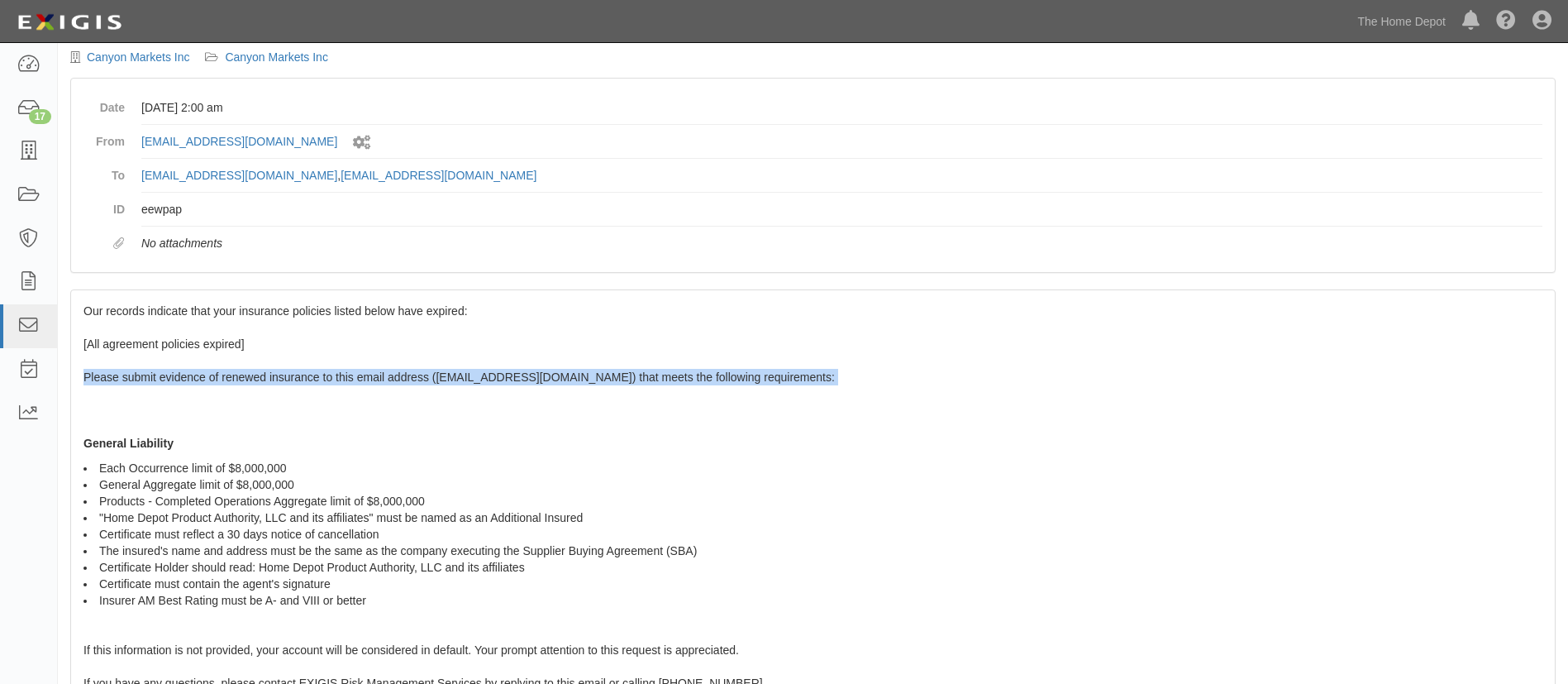
click at [405, 377] on span "Our records indicate that your insurance policies listed below have expired: [A…" at bounding box center [813, 587] width 1460 height 565
copy span "Please submit evidence of renewed insurance to this email address (party-4wvnpm…"
click at [32, 150] on icon at bounding box center [28, 151] width 23 height 19
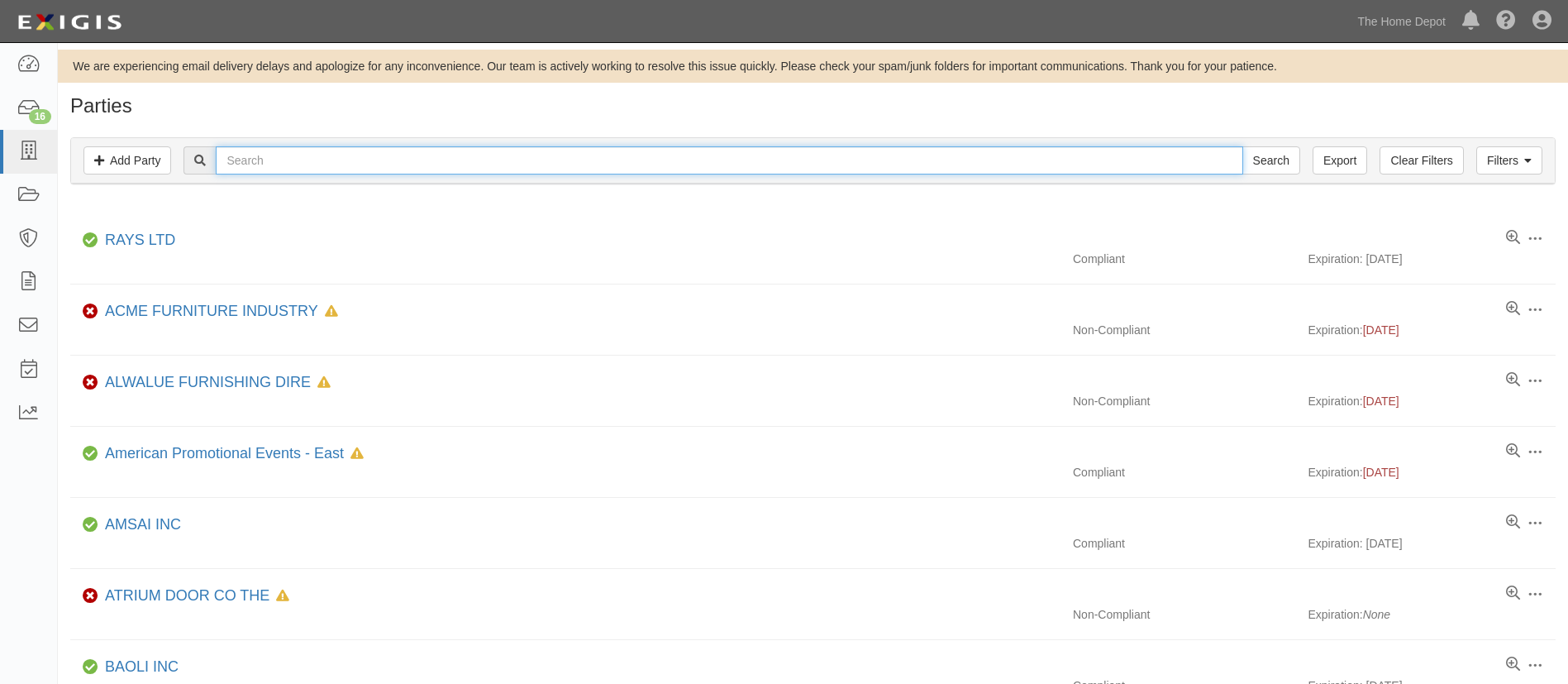
click at [301, 169] on input "text" at bounding box center [729, 160] width 1027 height 28
paste input "Nych Brands"
type input "Nych Brands"
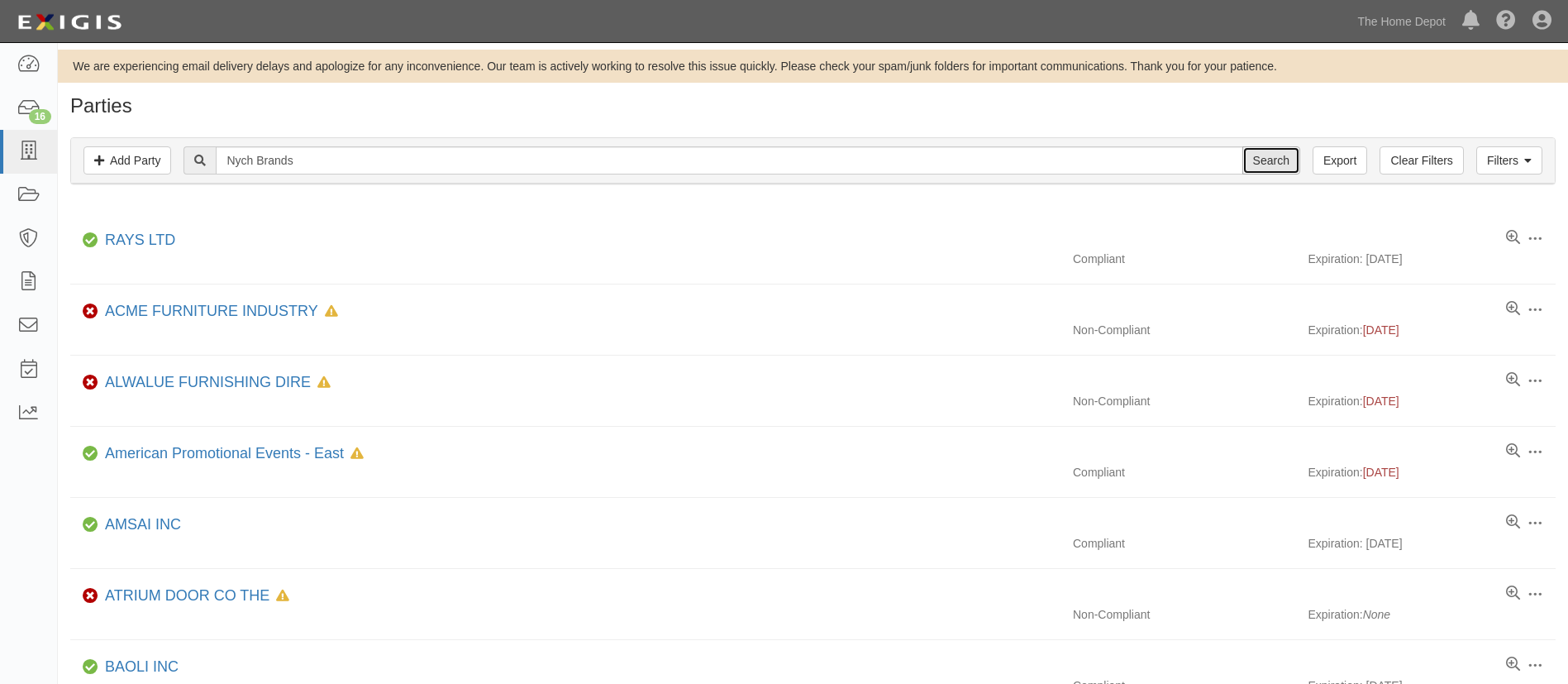
click at [1274, 159] on input "Search" at bounding box center [1272, 160] width 58 height 28
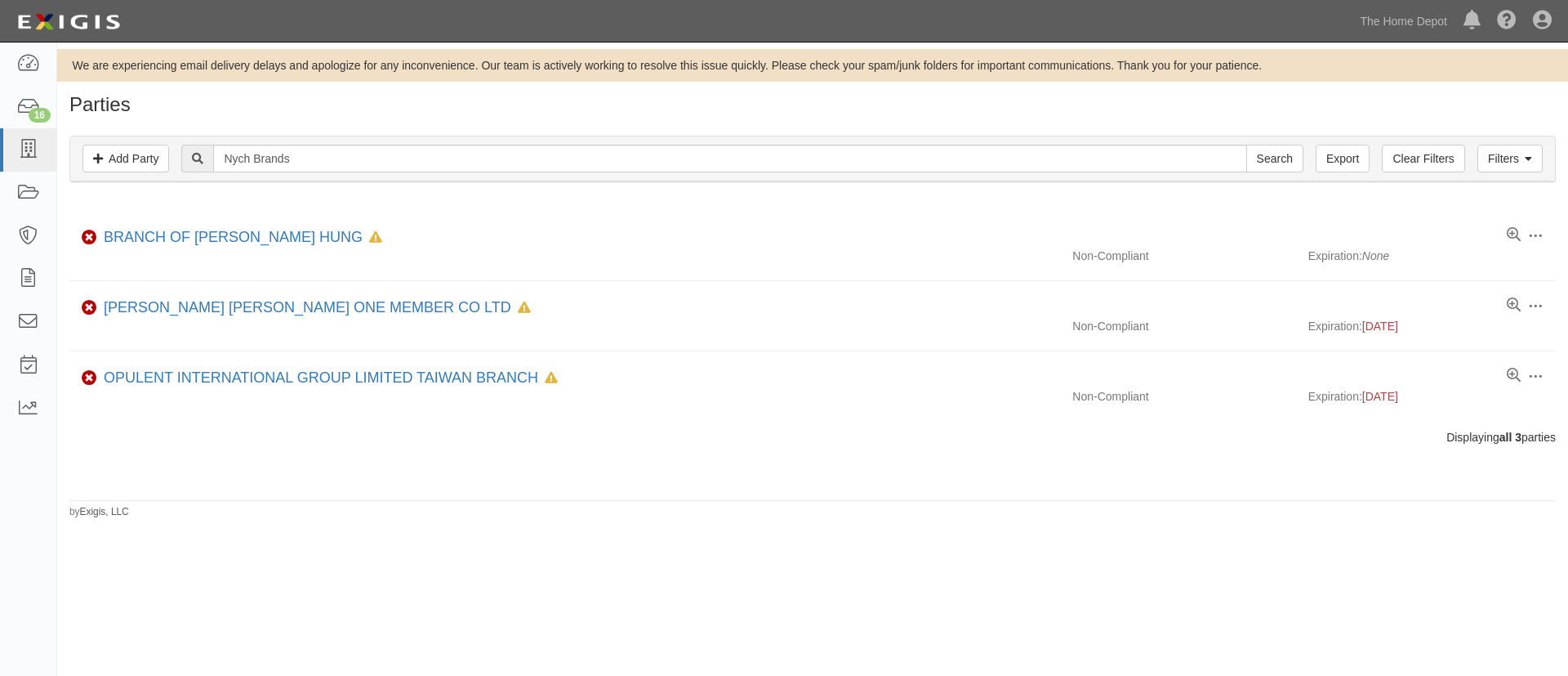
click at [257, 477] on div "Parties Add Party Filters Add Party Clear Filters Export Nych Brands Search Fil…" at bounding box center [812, 307] width 1511 height 424
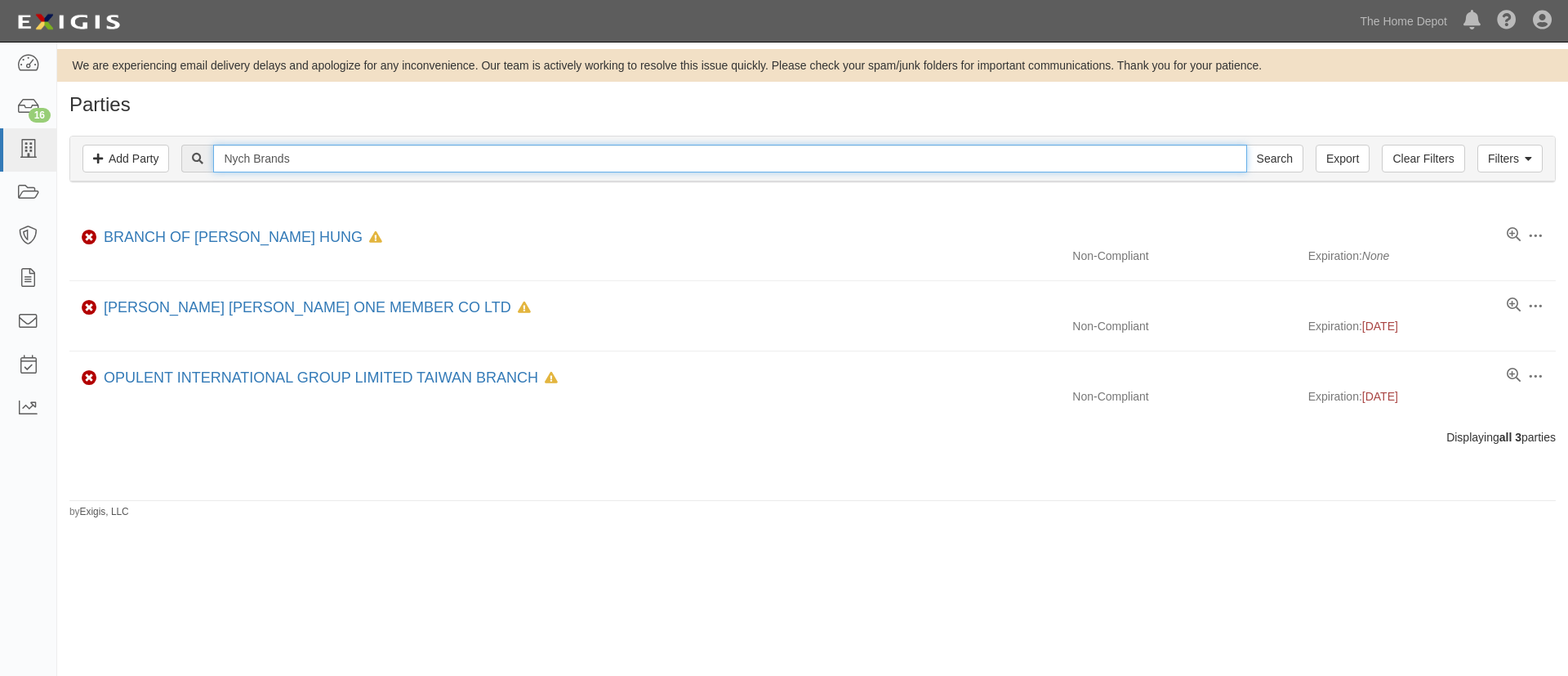
click at [271, 155] on input "Nych Brands" at bounding box center [730, 158] width 1034 height 28
paste input "SPEEDNEST LLC"
type input "SPEEDNEST LLC"
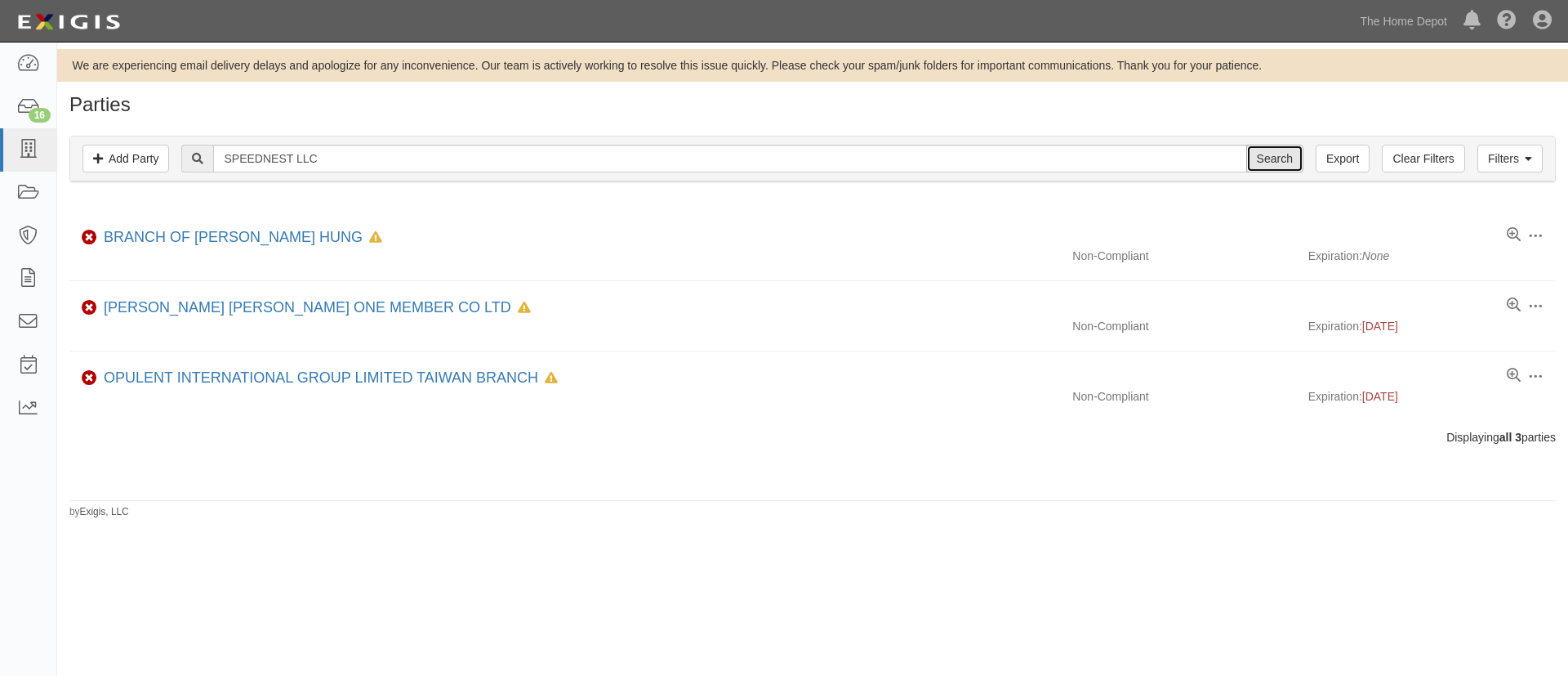
click at [1267, 157] on input "Search" at bounding box center [1275, 158] width 57 height 28
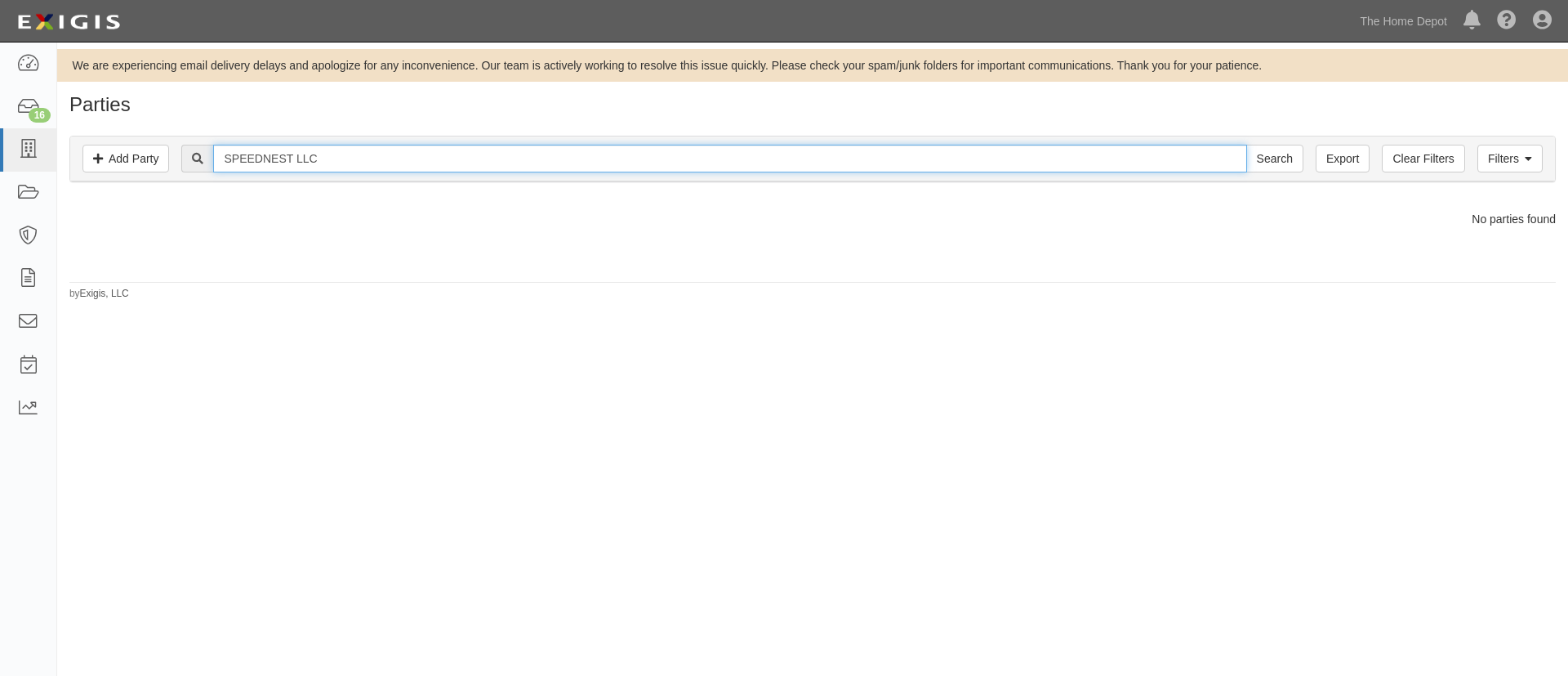
click at [340, 159] on input "SPEEDNEST LLC" at bounding box center [730, 158] width 1034 height 28
paste input "hanghai Junhong International Trading"
type input "Shanghai Junhong International Trading C"
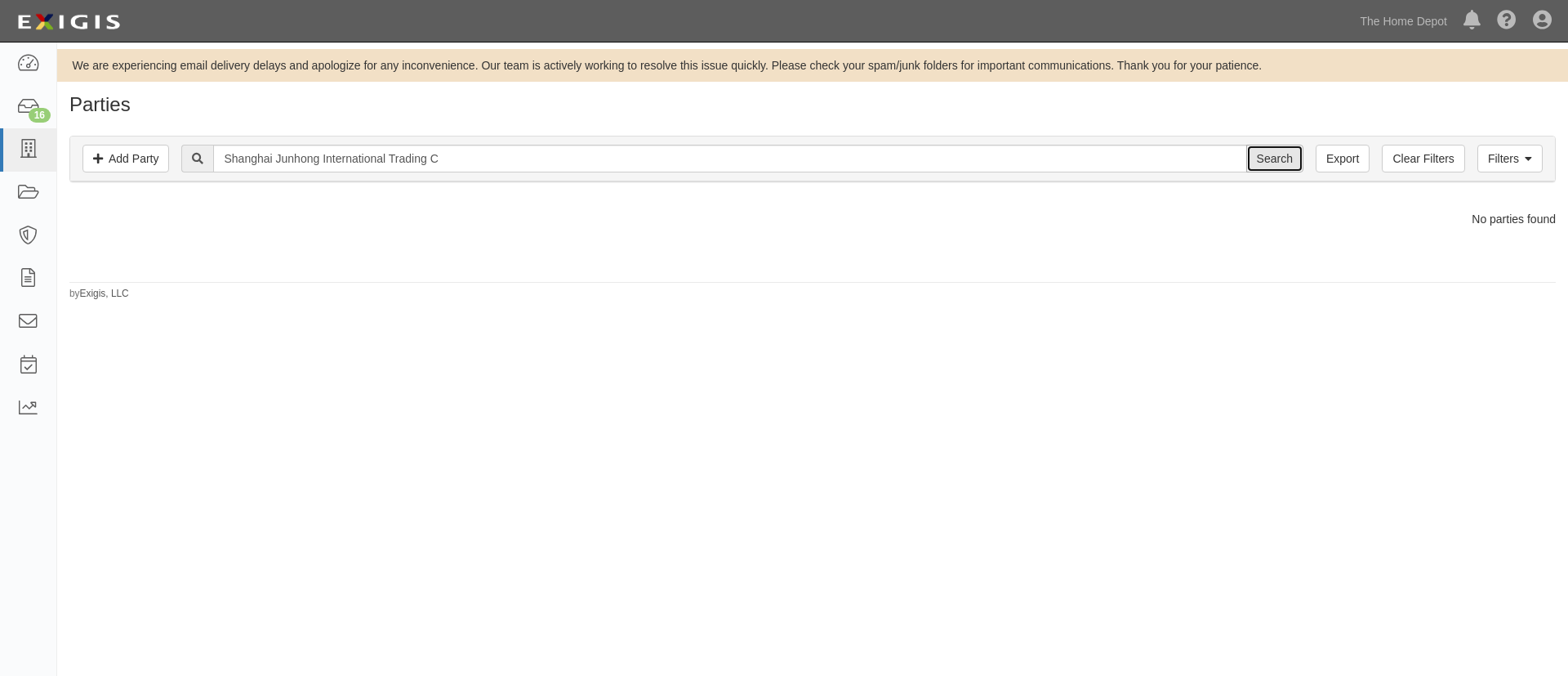
click at [1254, 162] on input "Search" at bounding box center [1275, 158] width 57 height 28
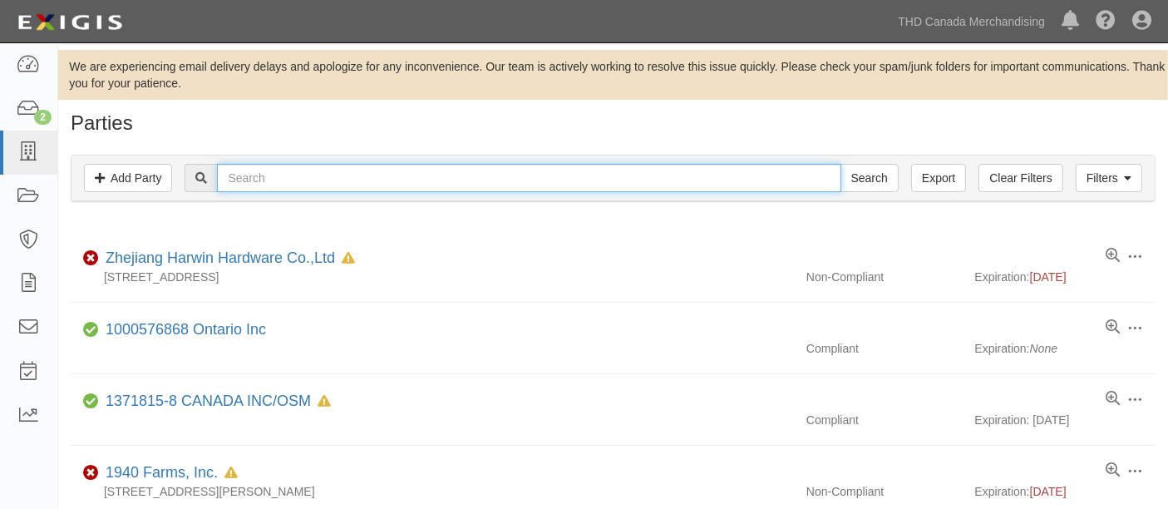
click at [243, 173] on input "text" at bounding box center [529, 178] width 624 height 28
paste input "Shanghai Junhong International Trading C"
type input "Shanghai Junhong International Trading C"
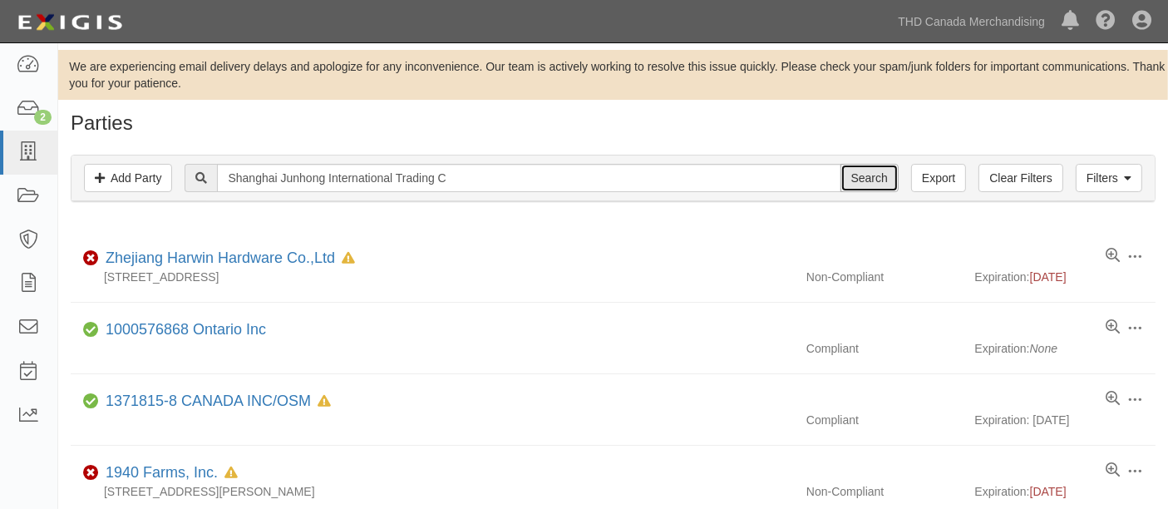
click at [854, 184] on input "Search" at bounding box center [870, 178] width 58 height 28
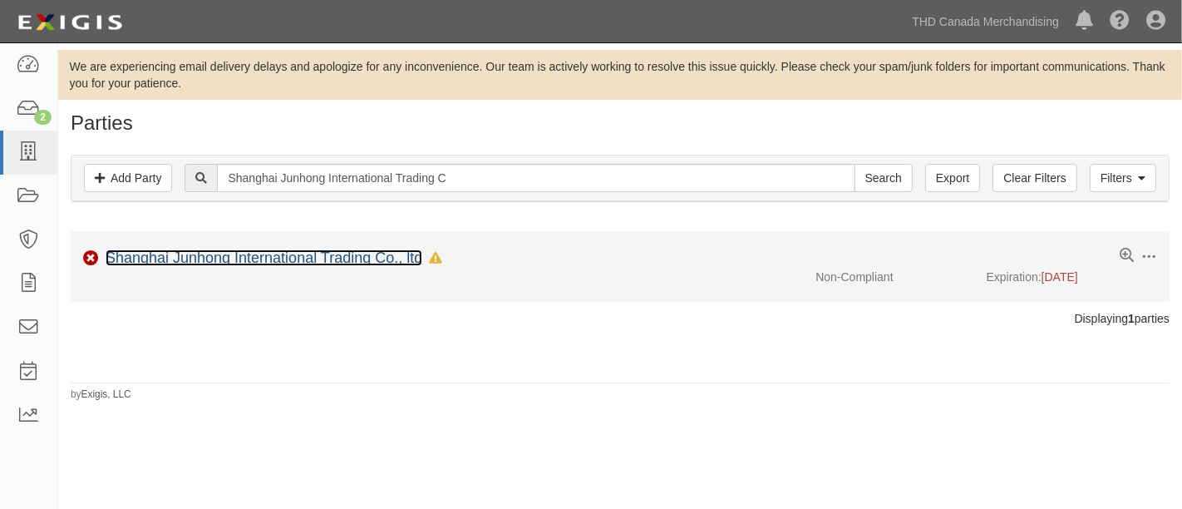
click at [299, 255] on link "Shanghai Junhong International Trading Co., ltd" at bounding box center [264, 257] width 317 height 17
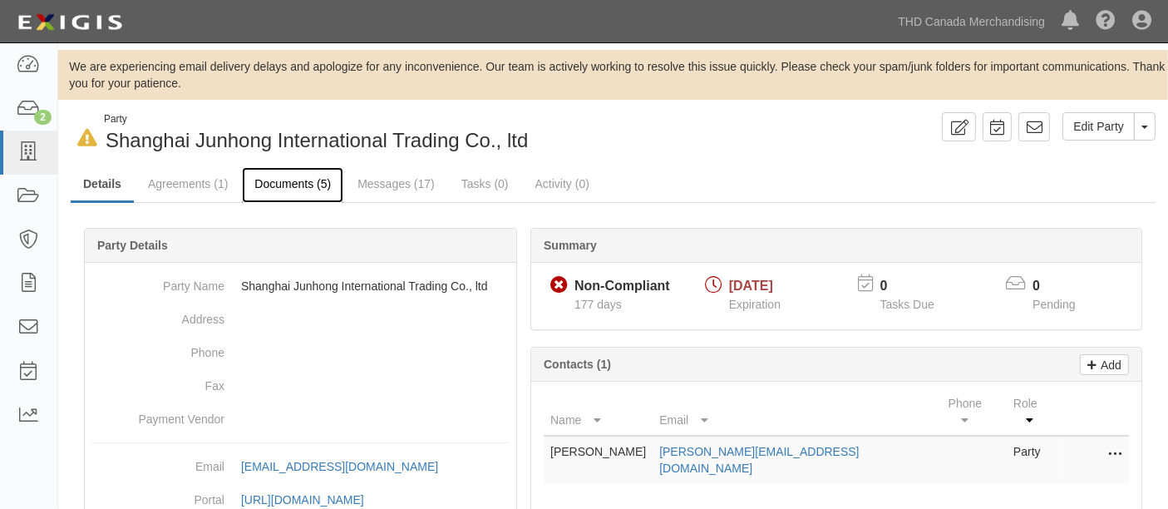
click at [288, 181] on link "Documents (5)" at bounding box center [292, 185] width 101 height 36
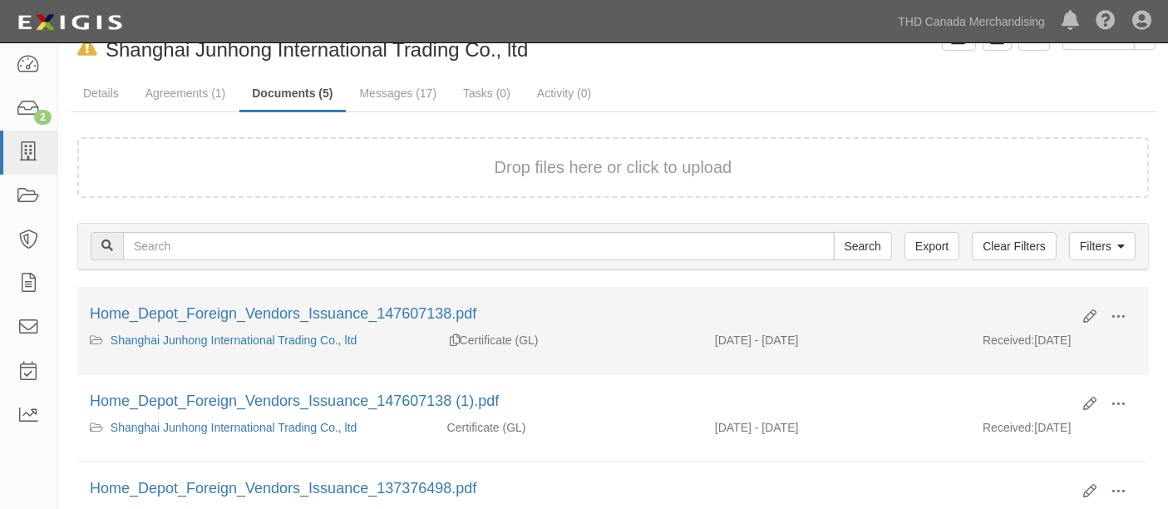
scroll to position [92, 0]
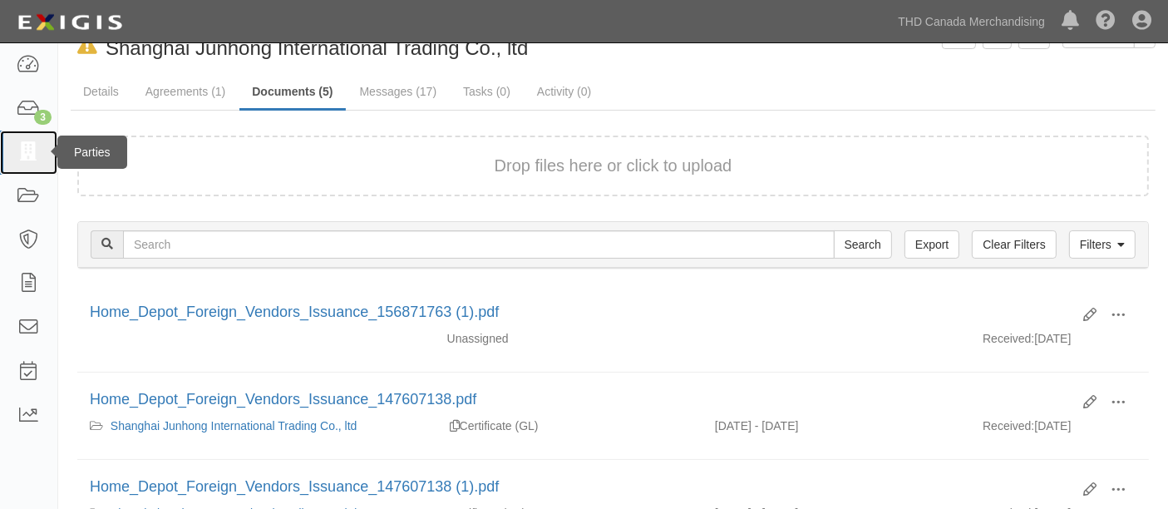
click at [31, 150] on icon at bounding box center [28, 152] width 23 height 19
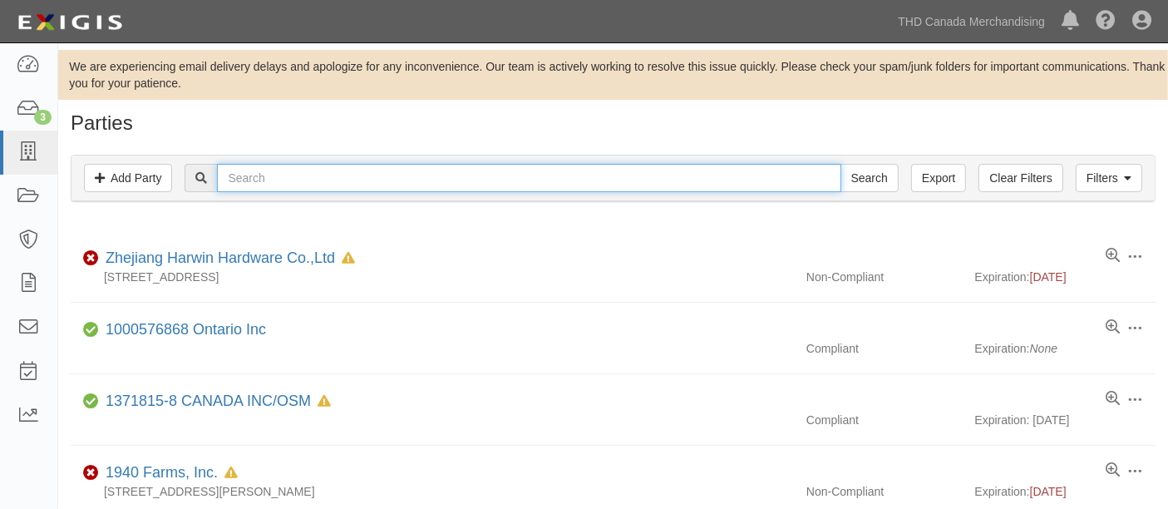
click at [351, 165] on input "text" at bounding box center [529, 178] width 624 height 28
type input "rock energy"
click at [841, 164] on input "Search" at bounding box center [870, 178] width 58 height 28
